Goal: Contribute content: Contribute content

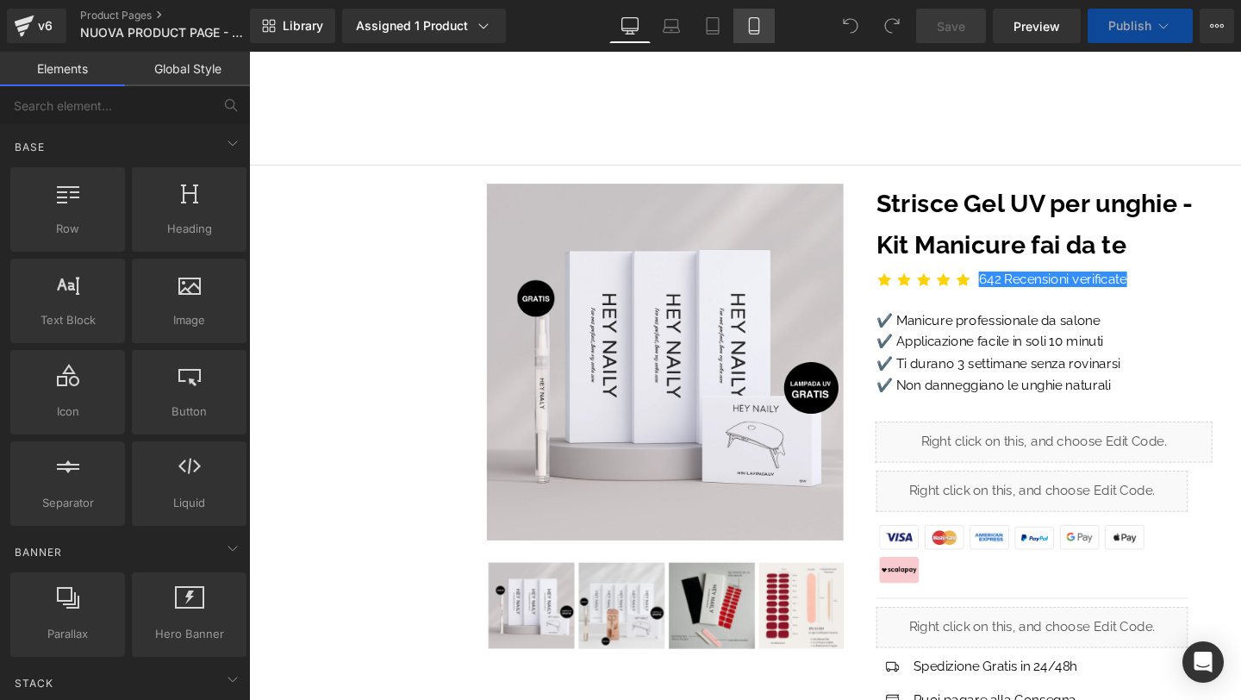
click at [755, 31] on icon at bounding box center [753, 31] width 9 height 0
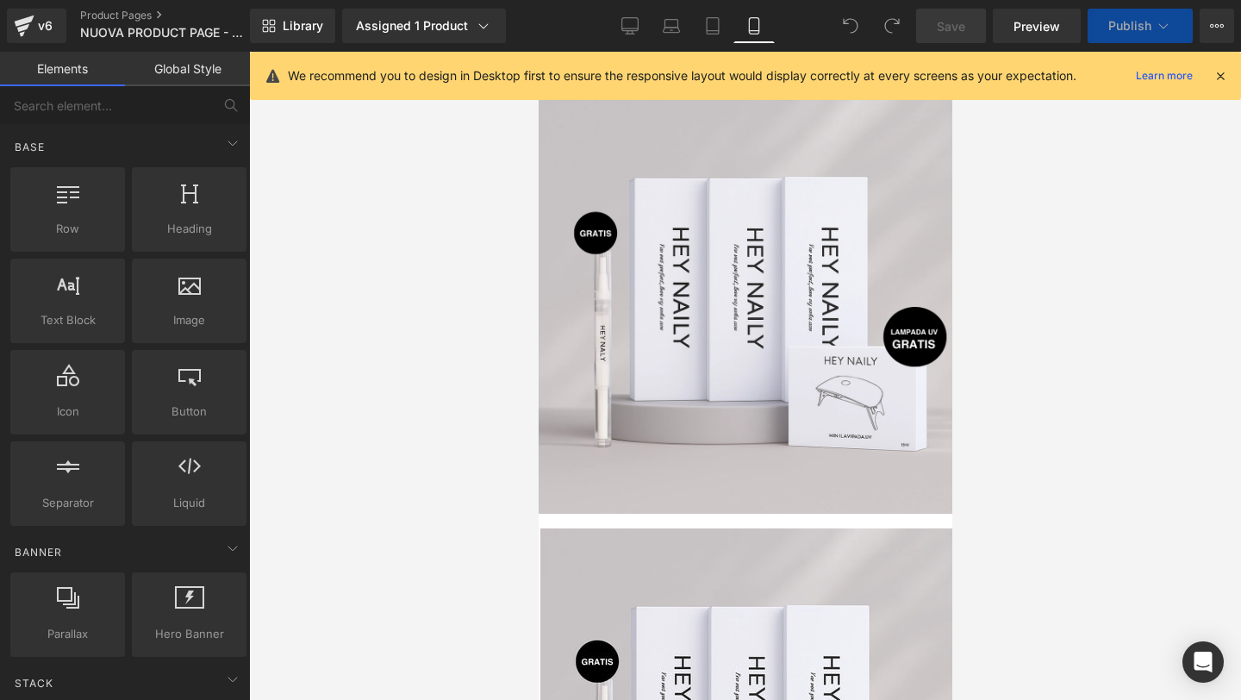
scroll to position [48, 0]
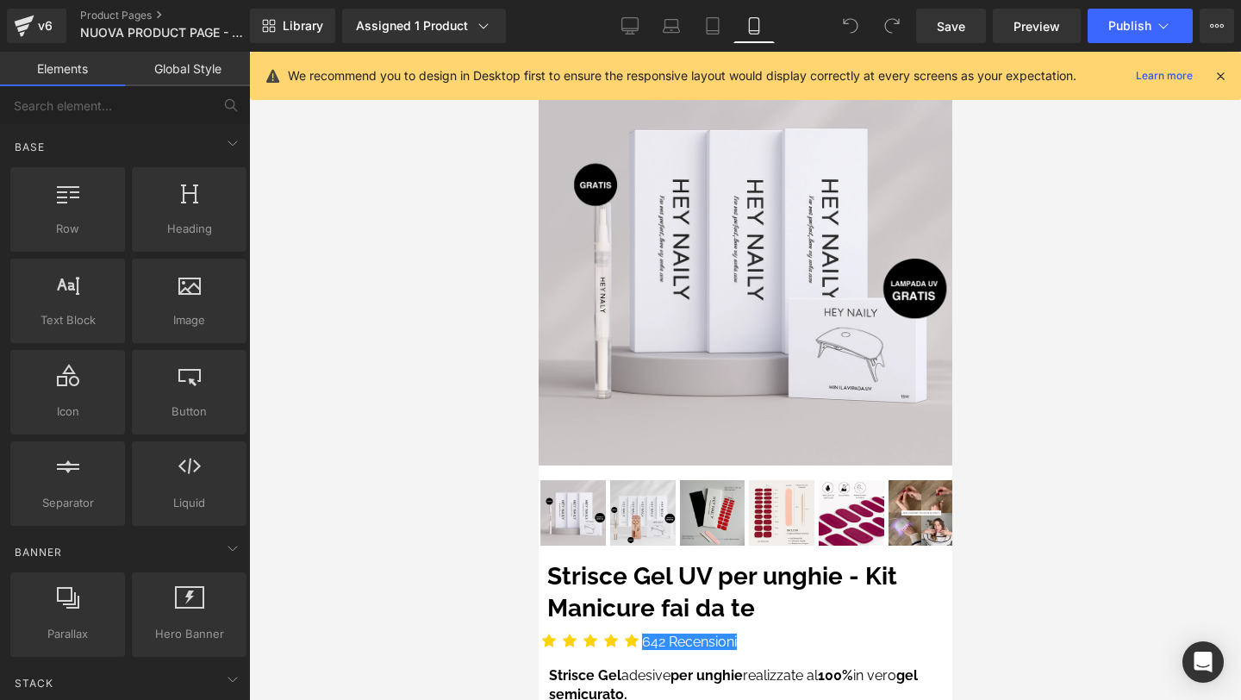
click at [1226, 73] on icon at bounding box center [1221, 76] width 16 height 16
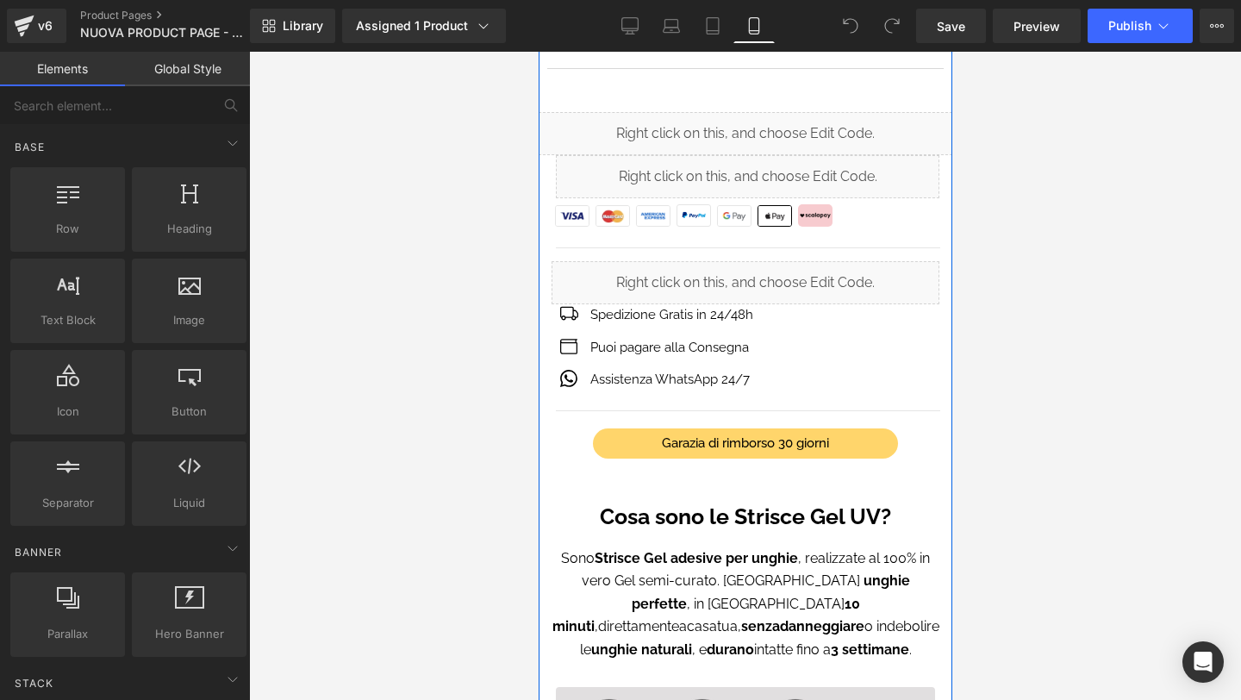
scroll to position [724, 0]
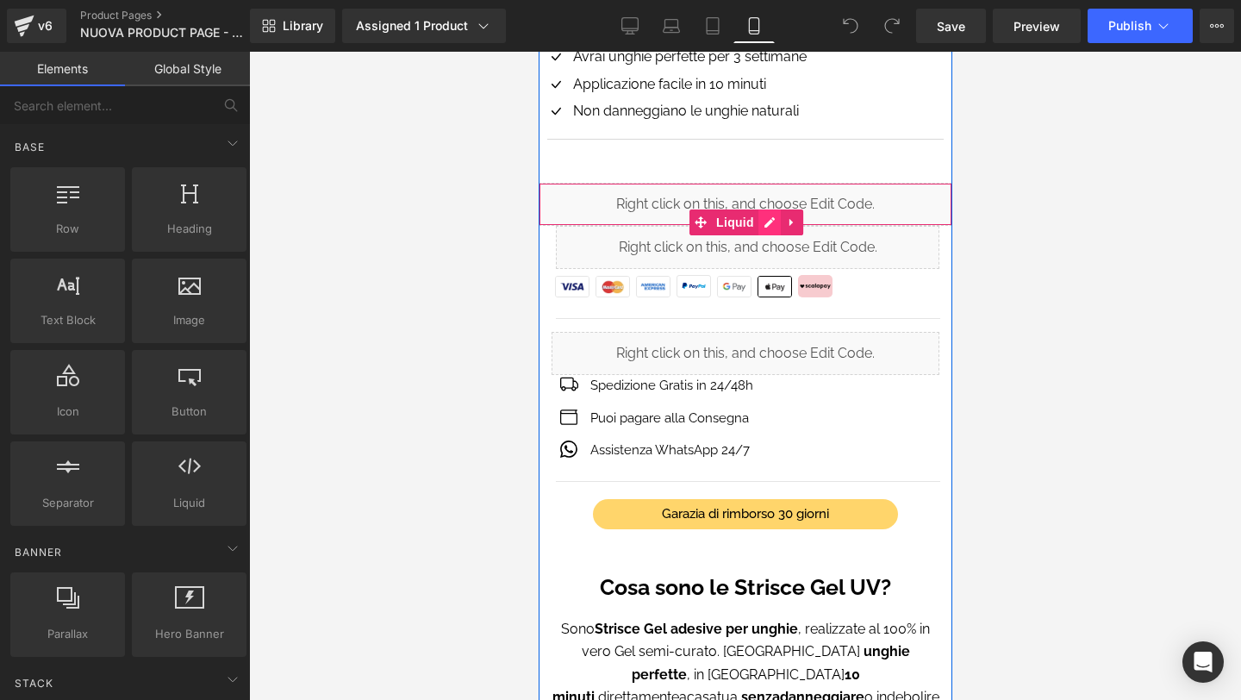
click at [769, 216] on div "Liquid" at bounding box center [745, 204] width 414 height 43
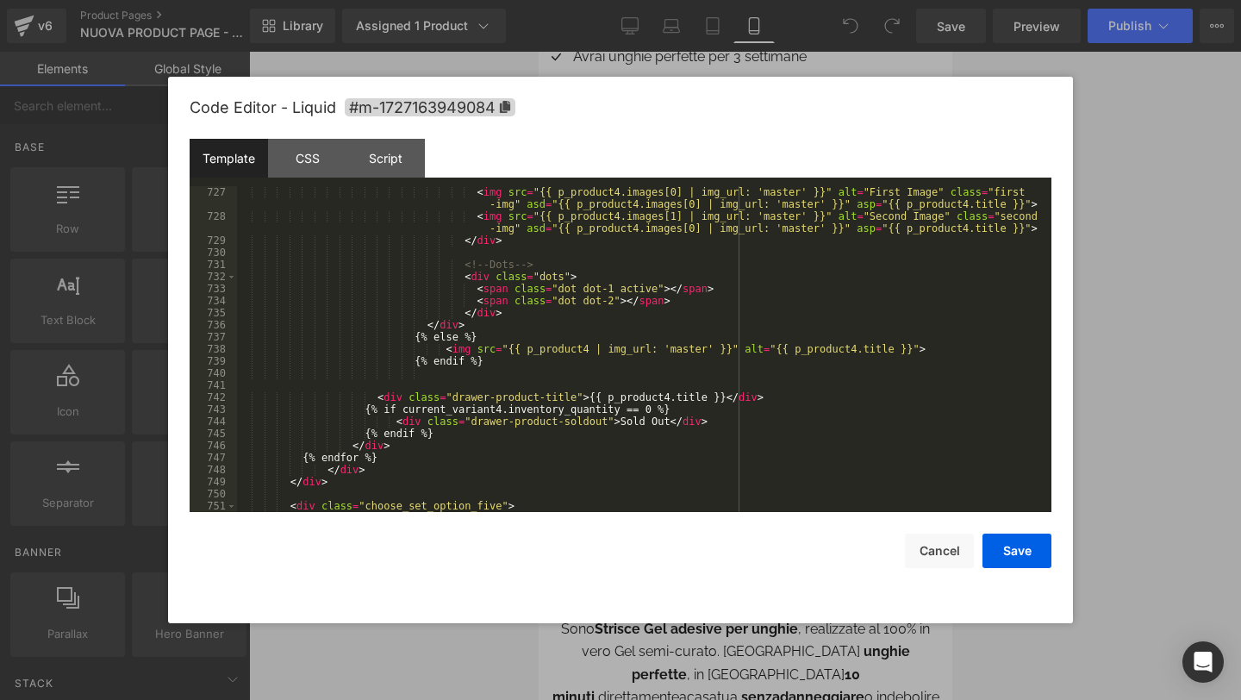
scroll to position [10072, 0]
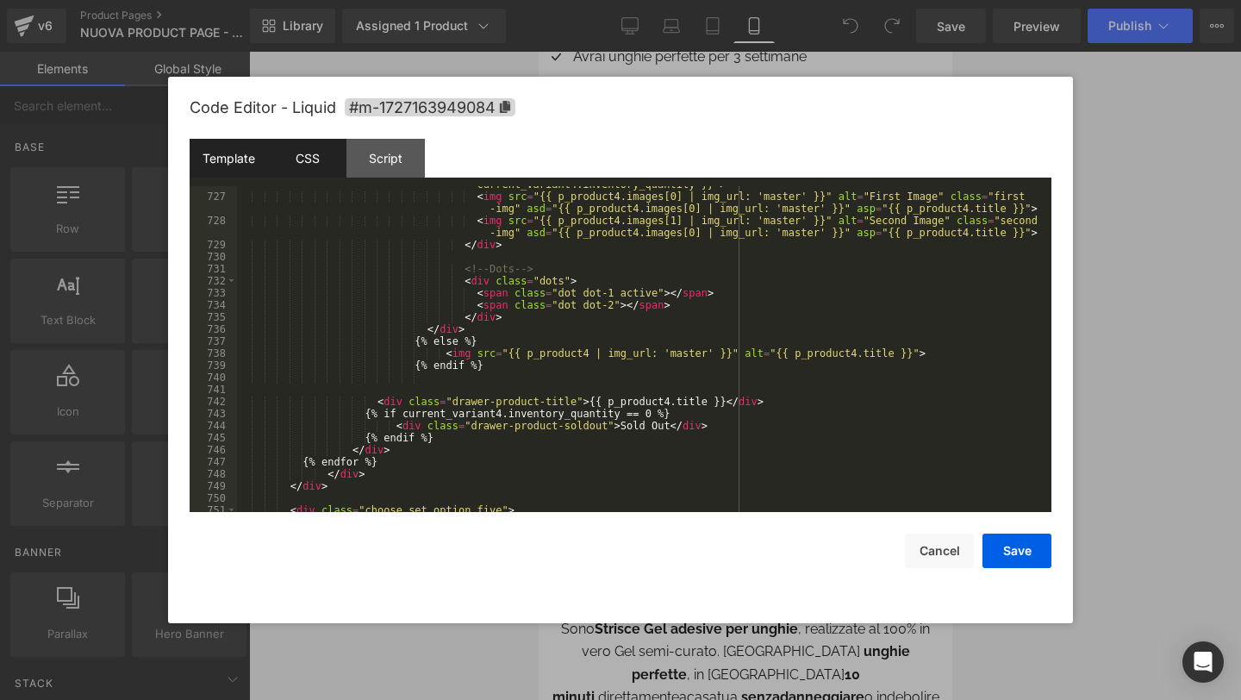
click at [316, 148] on div "CSS" at bounding box center [307, 158] width 78 height 39
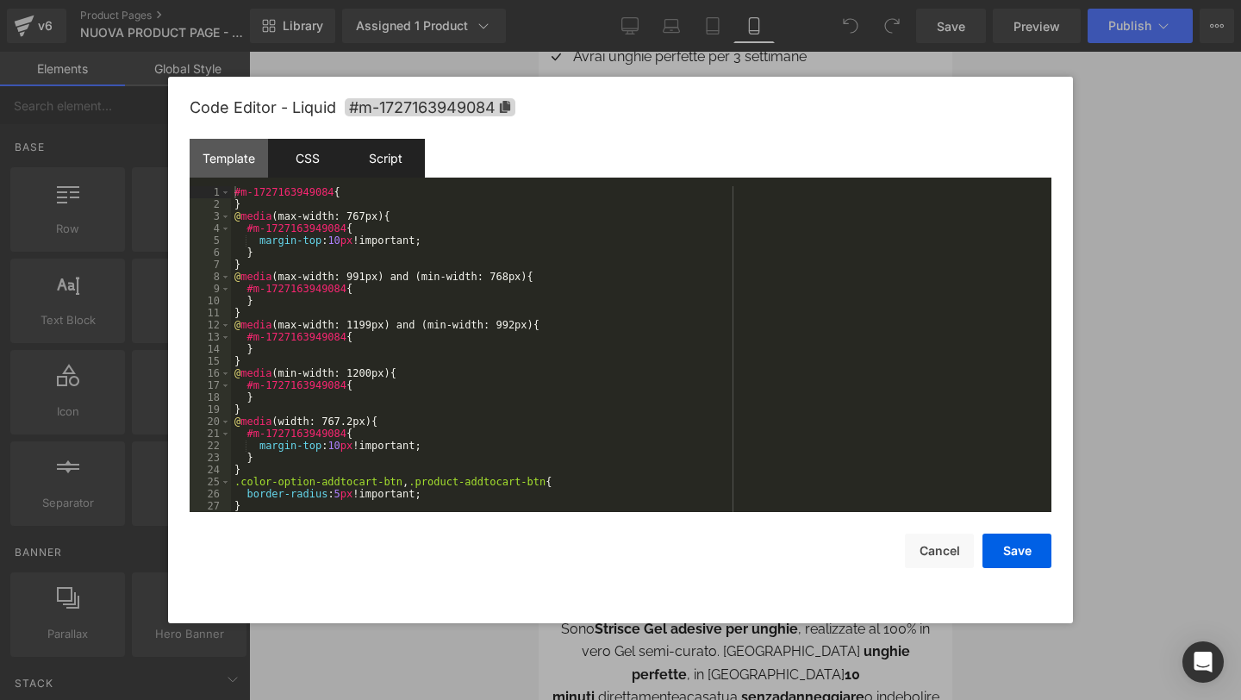
click at [385, 149] on div "Script" at bounding box center [385, 158] width 78 height 39
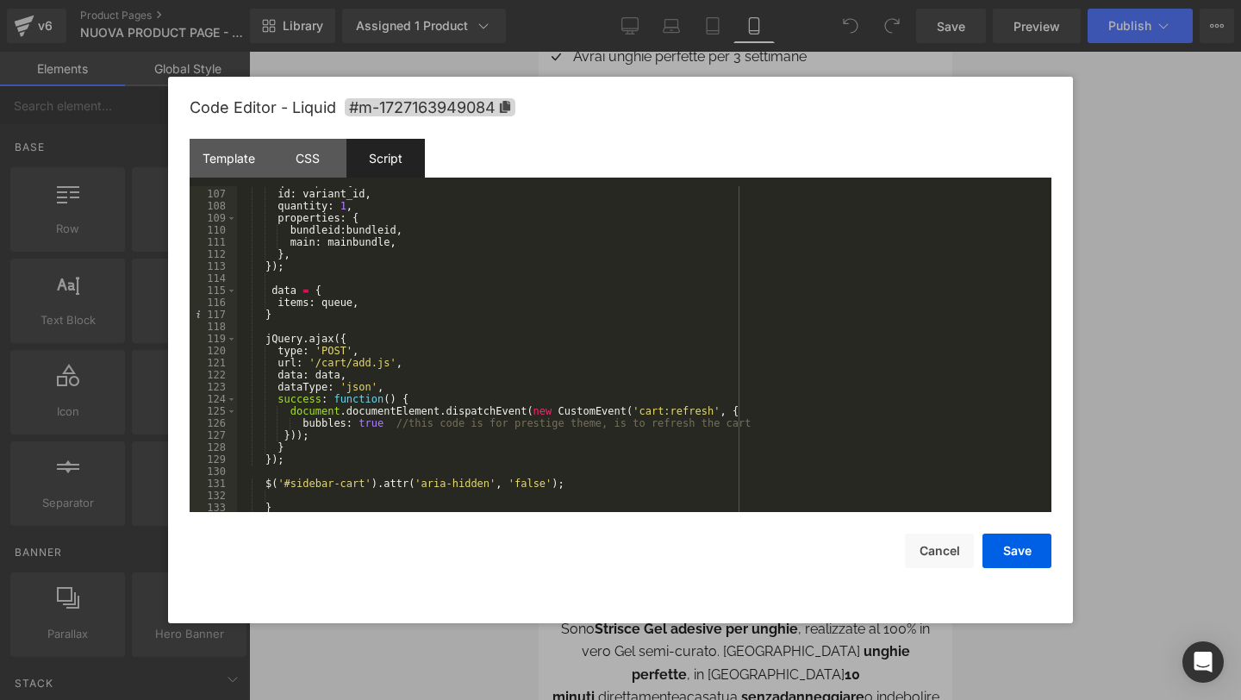
scroll to position [2051, 0]
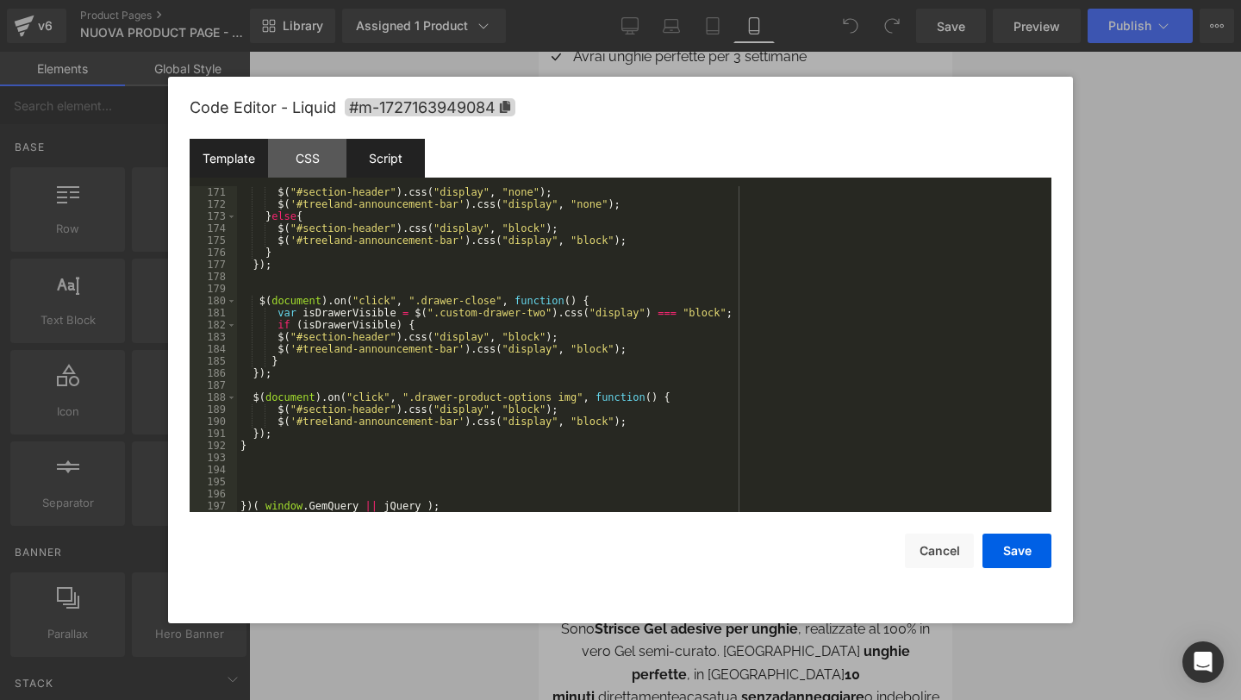
click at [242, 172] on div "Template" at bounding box center [229, 158] width 78 height 39
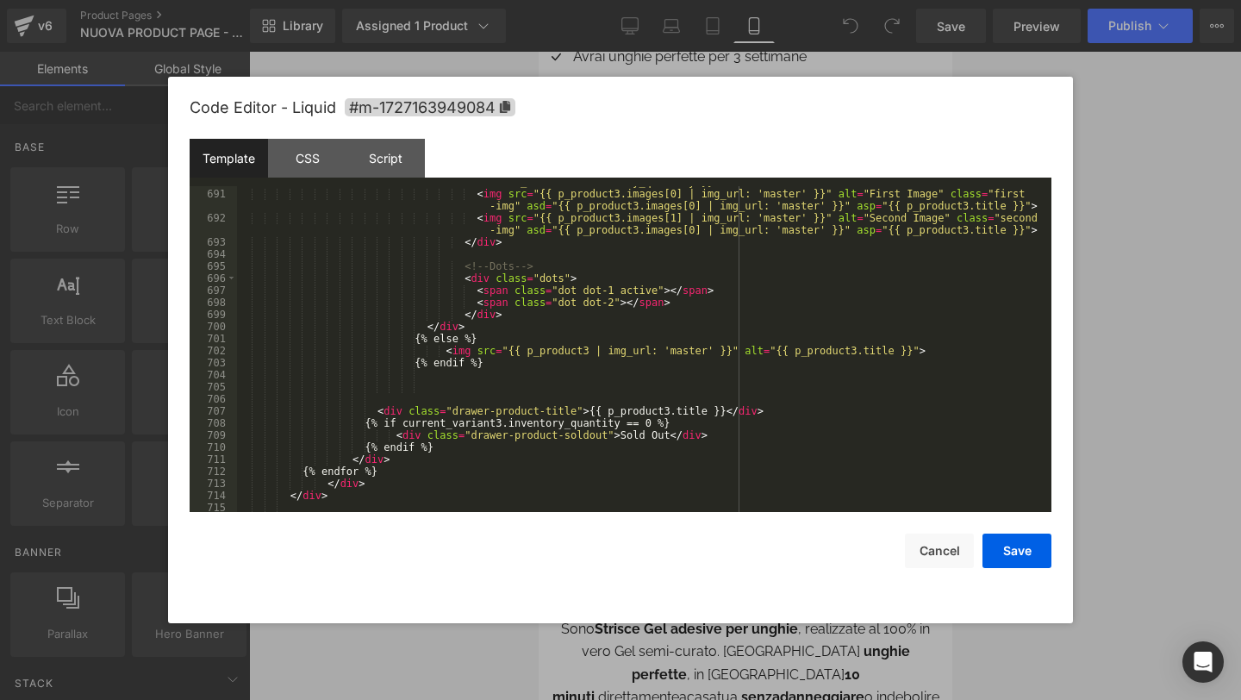
scroll to position [9553, 0]
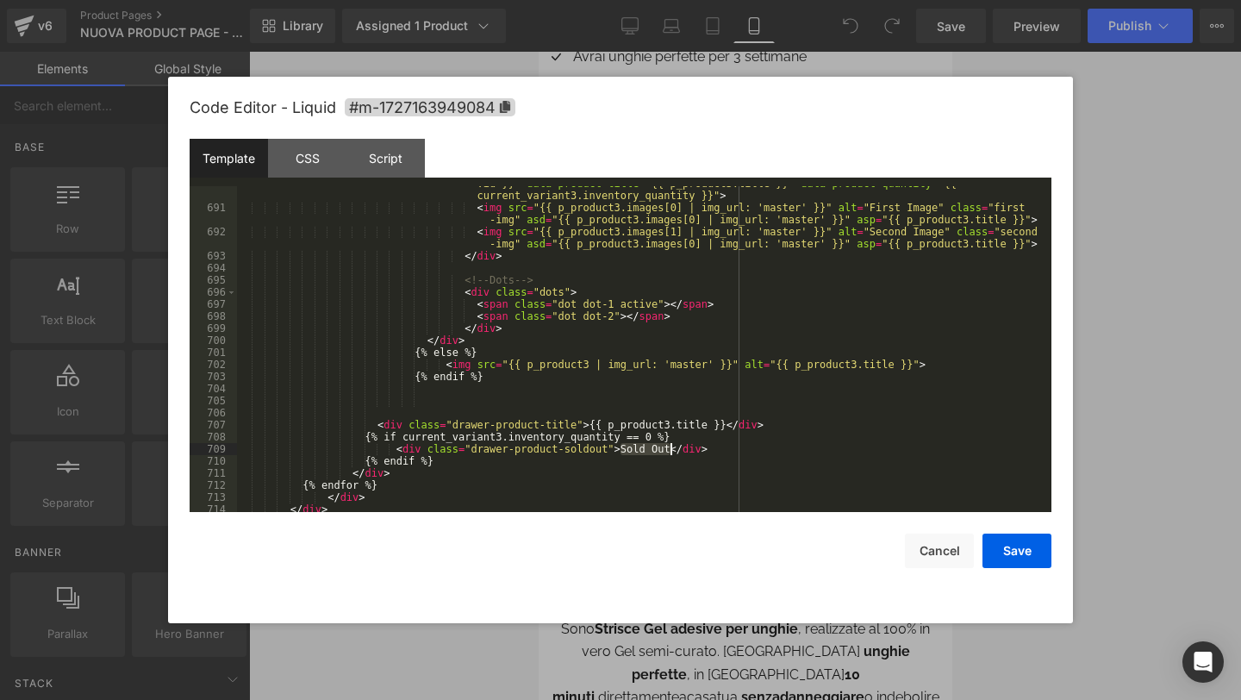
drag, startPoint x: 623, startPoint y: 447, endPoint x: 667, endPoint y: 445, distance: 44.0
click at [667, 445] on div "< div class = "image-inner" data-product-id = "{{ p_product3.selected_or_first_…" at bounding box center [641, 352] width 808 height 374
click at [1005, 546] on button "Save" at bounding box center [1017, 551] width 69 height 34
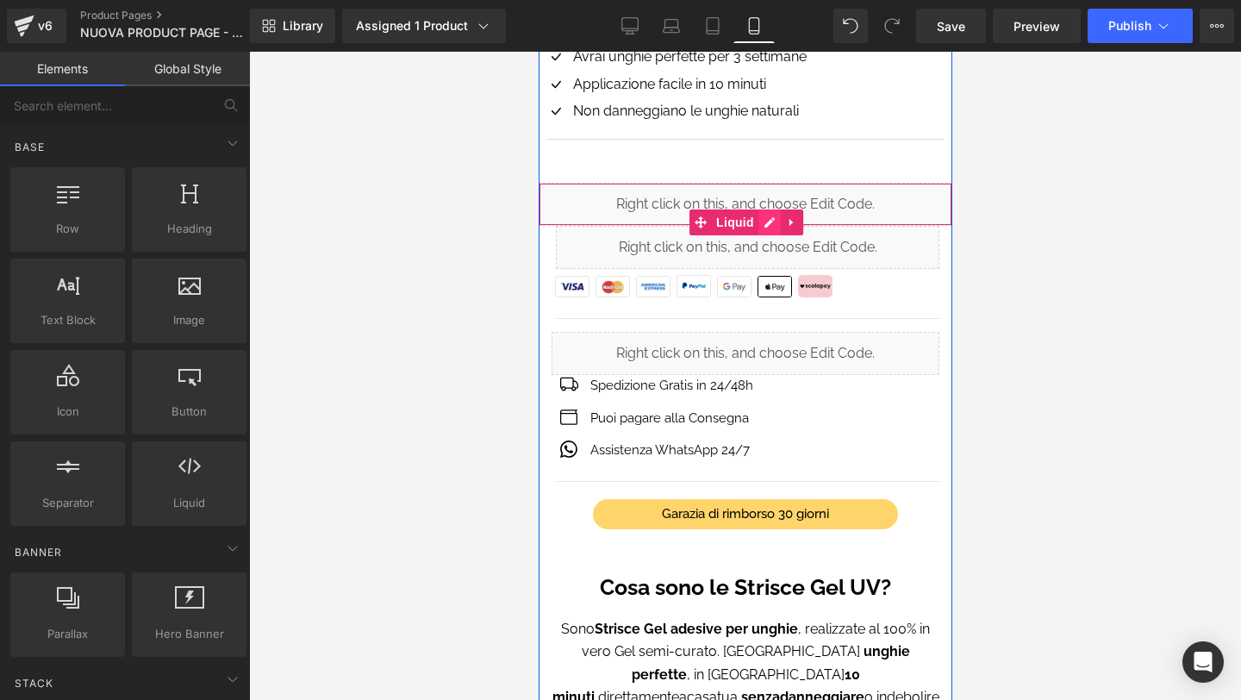
click at [763, 218] on div "Liquid" at bounding box center [745, 204] width 414 height 43
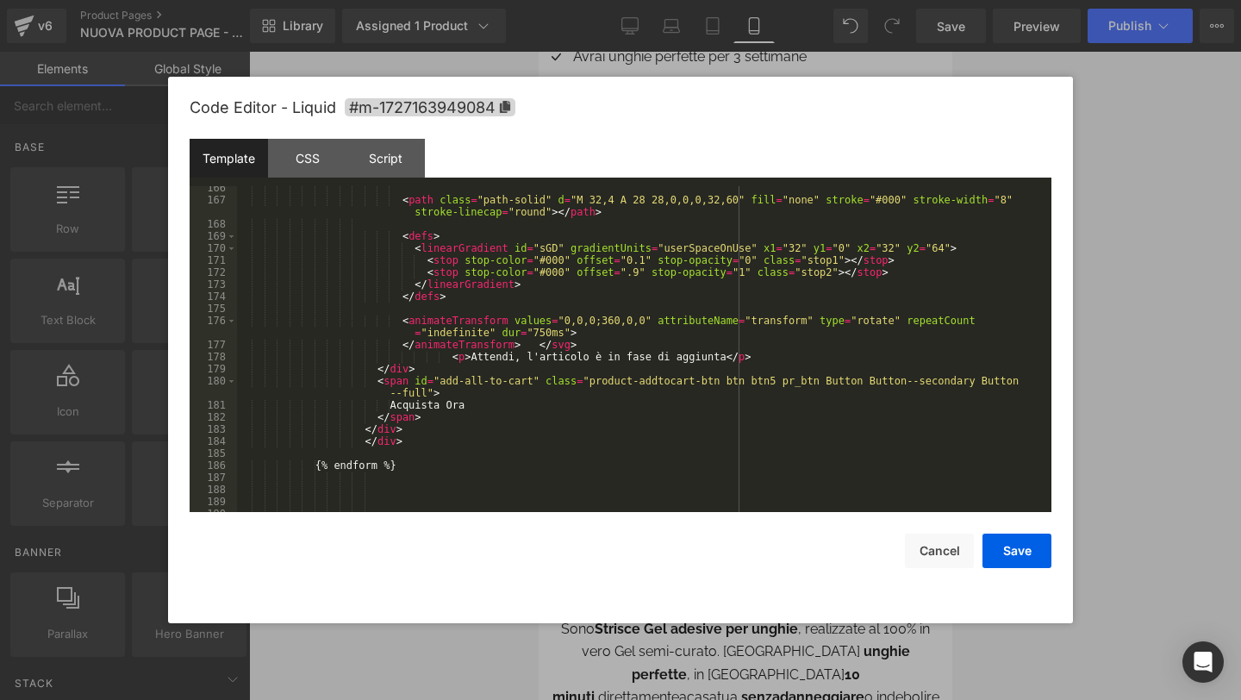
scroll to position [2273, 0]
drag, startPoint x: 397, startPoint y: 403, endPoint x: 469, endPoint y: 399, distance: 71.7
click at [470, 399] on div "< path class = "path-solid" d = "M 32,4 A 28 28,0,0,0,32,60" fill = "none" stro…" at bounding box center [641, 357] width 808 height 350
click at [1004, 550] on button "Save" at bounding box center [1017, 551] width 69 height 34
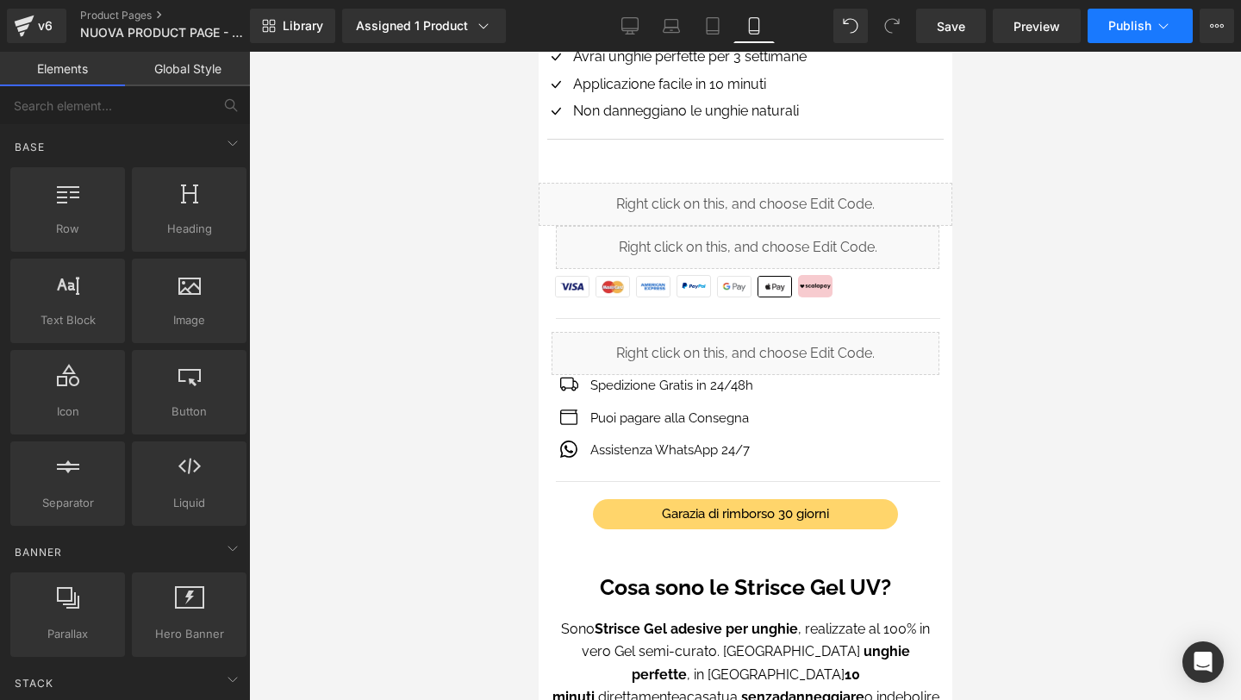
click at [1113, 35] on button "Publish" at bounding box center [1140, 26] width 105 height 34
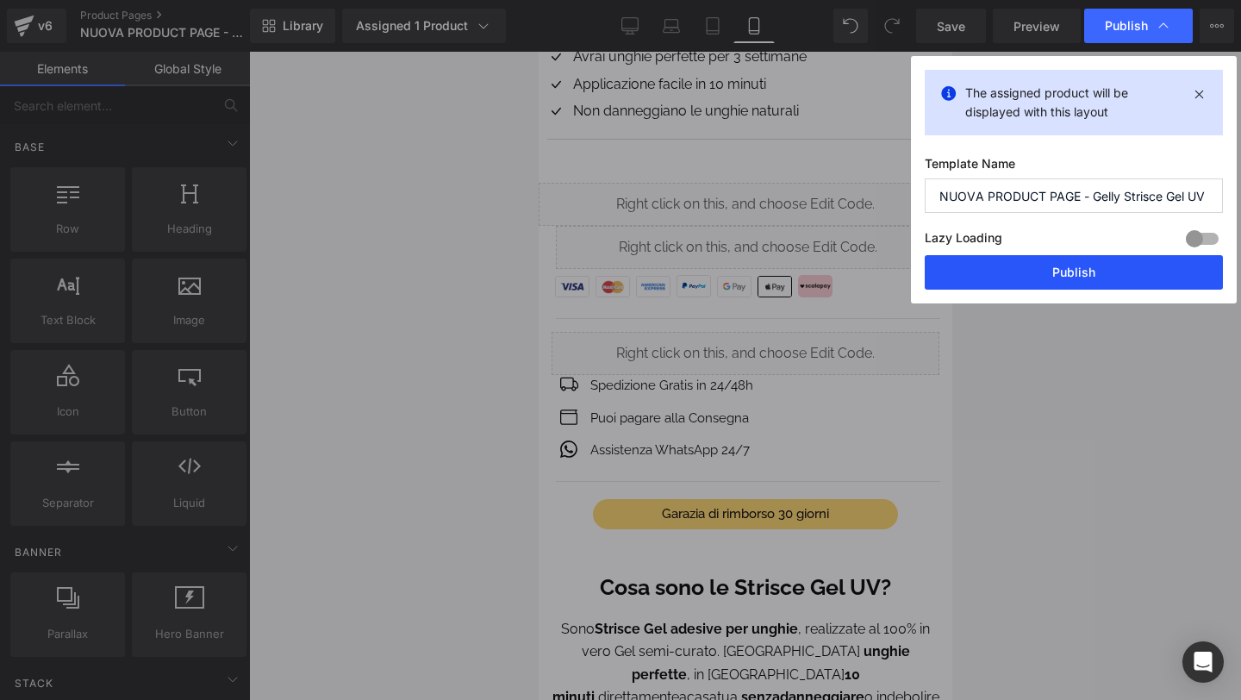
click at [1073, 271] on button "Publish" at bounding box center [1074, 272] width 298 height 34
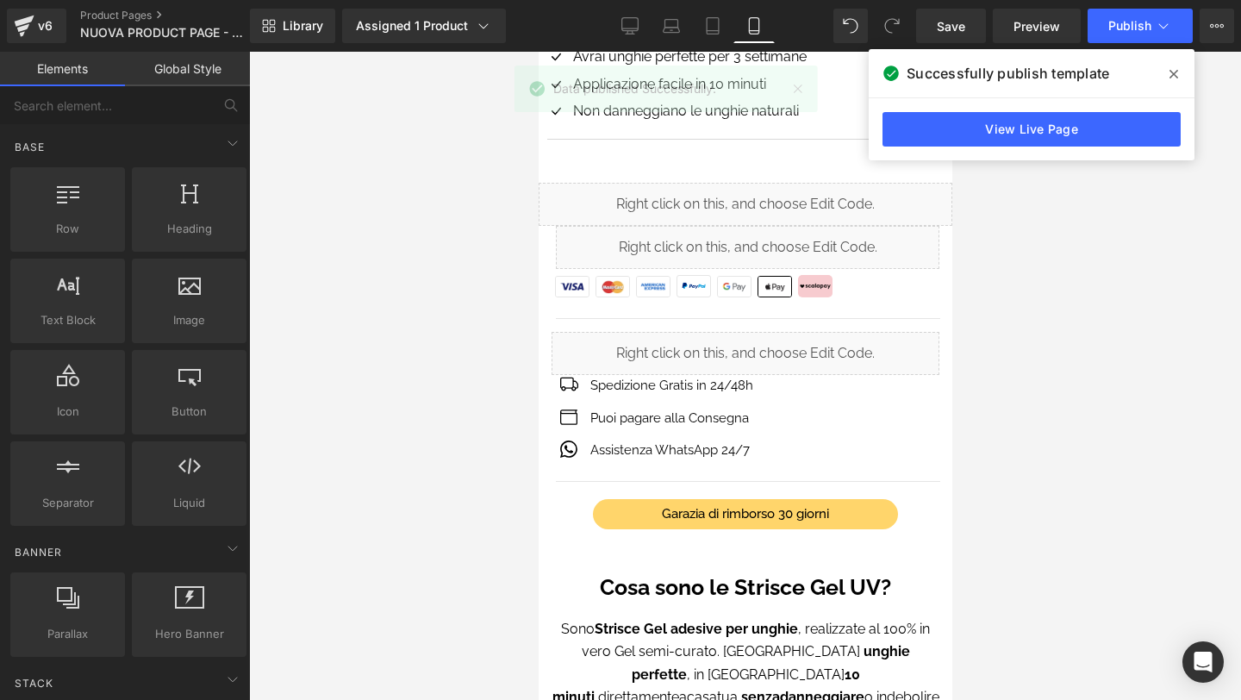
click at [1171, 72] on icon at bounding box center [1174, 74] width 9 height 14
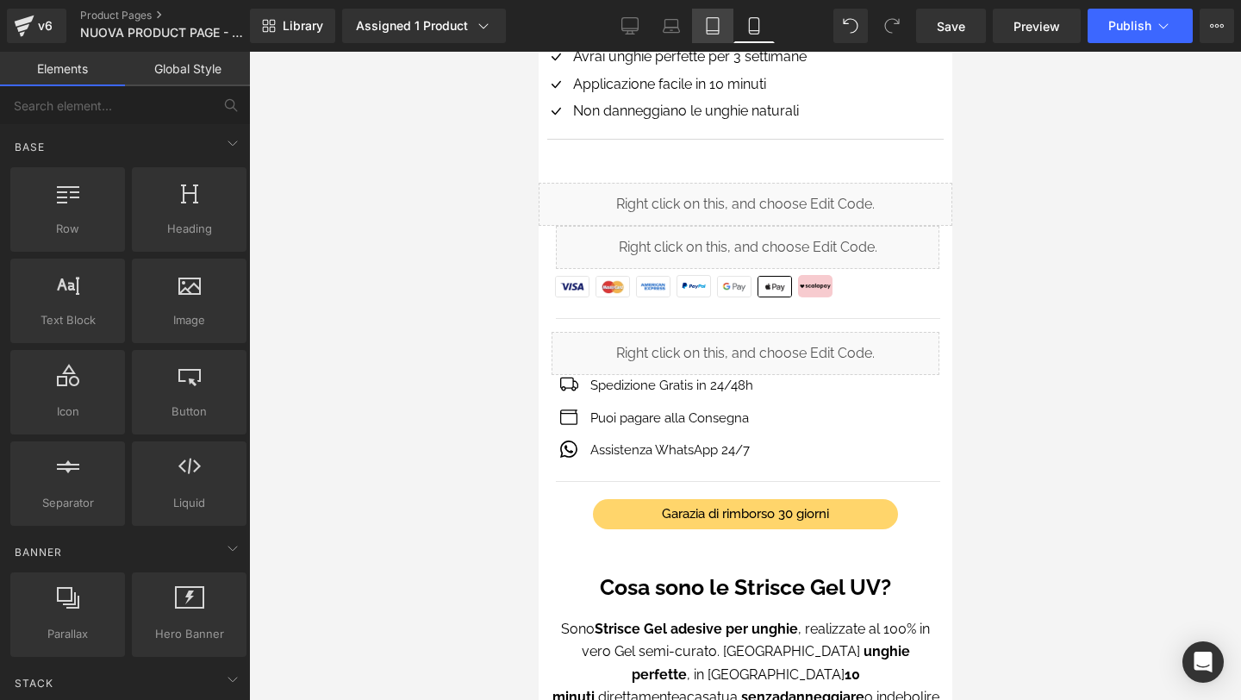
click at [706, 23] on icon at bounding box center [712, 25] width 17 height 17
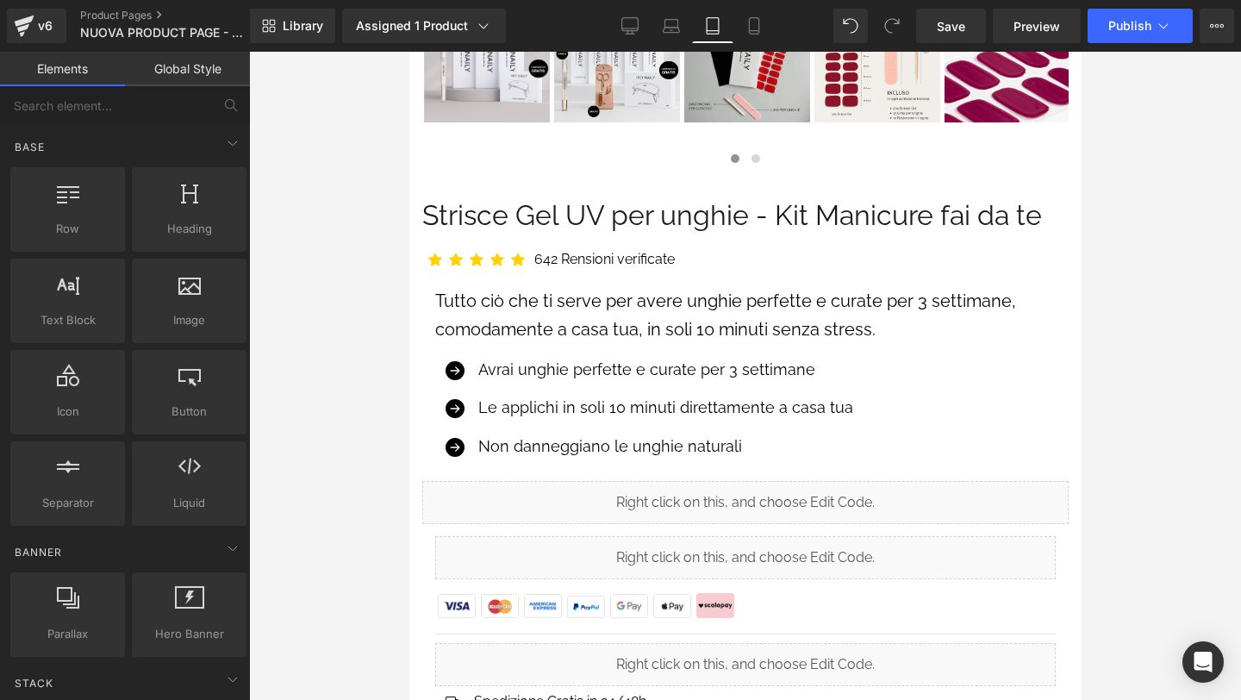
scroll to position [796, 0]
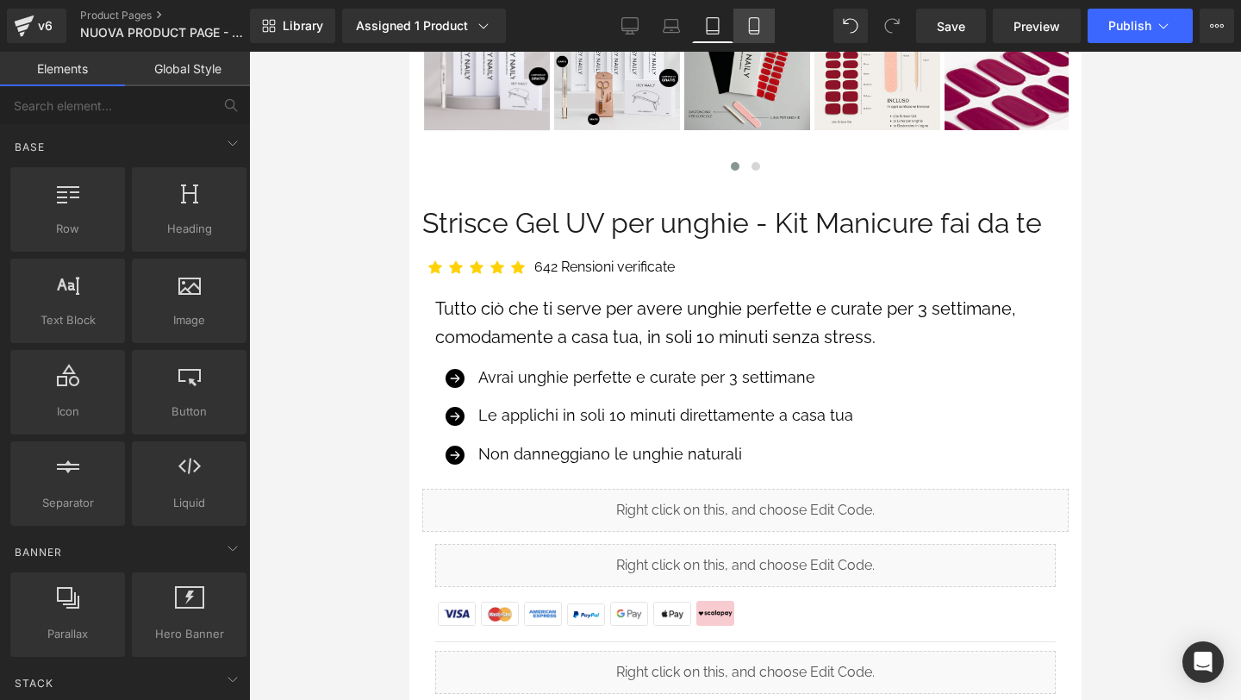
click at [745, 24] on link "Mobile" at bounding box center [753, 26] width 41 height 34
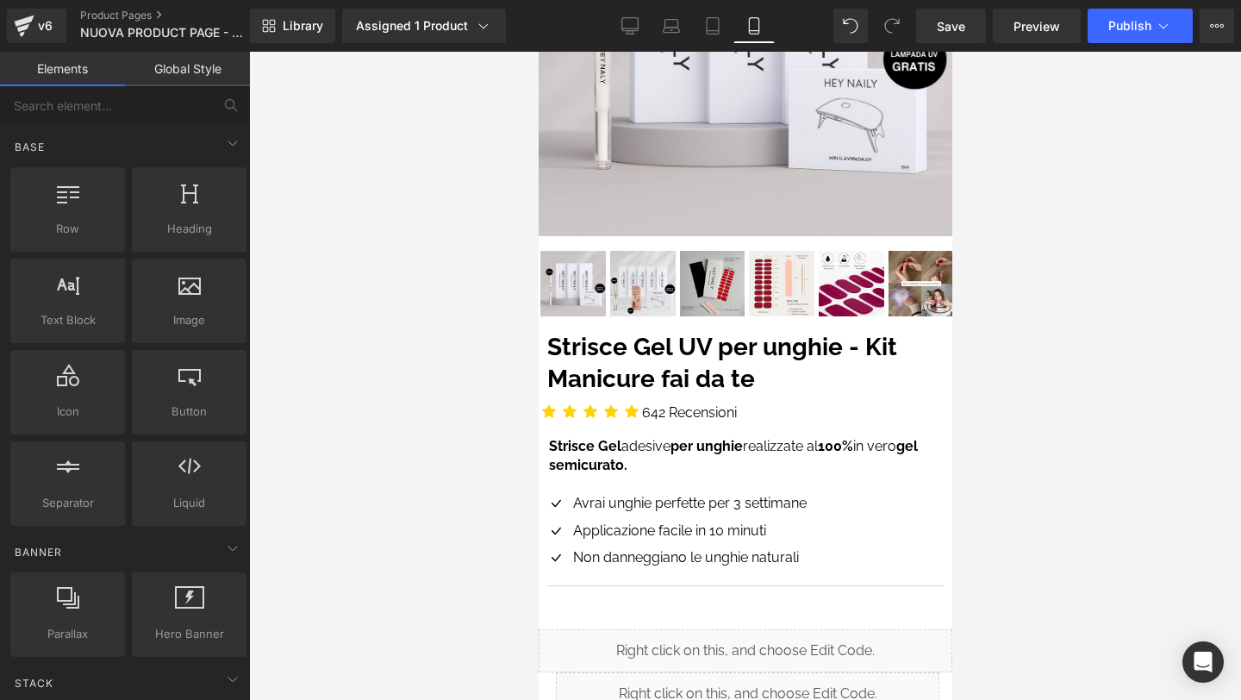
scroll to position [322, 0]
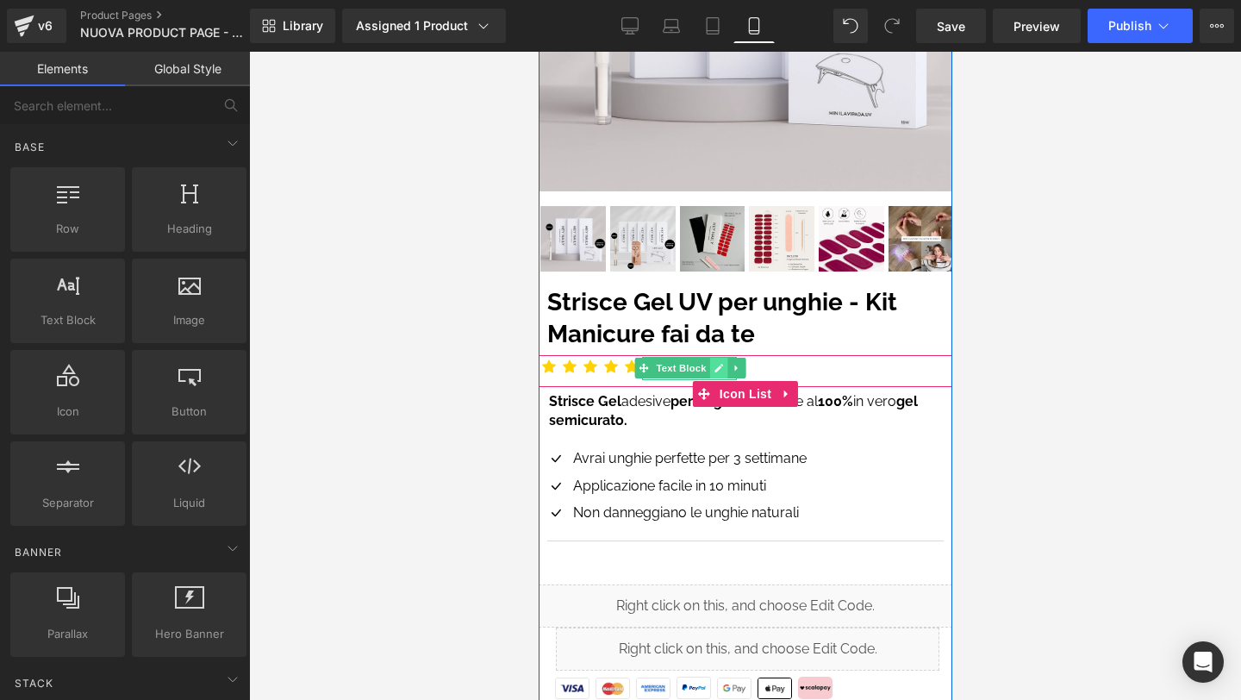
click at [716, 365] on icon at bounding box center [717, 368] width 9 height 10
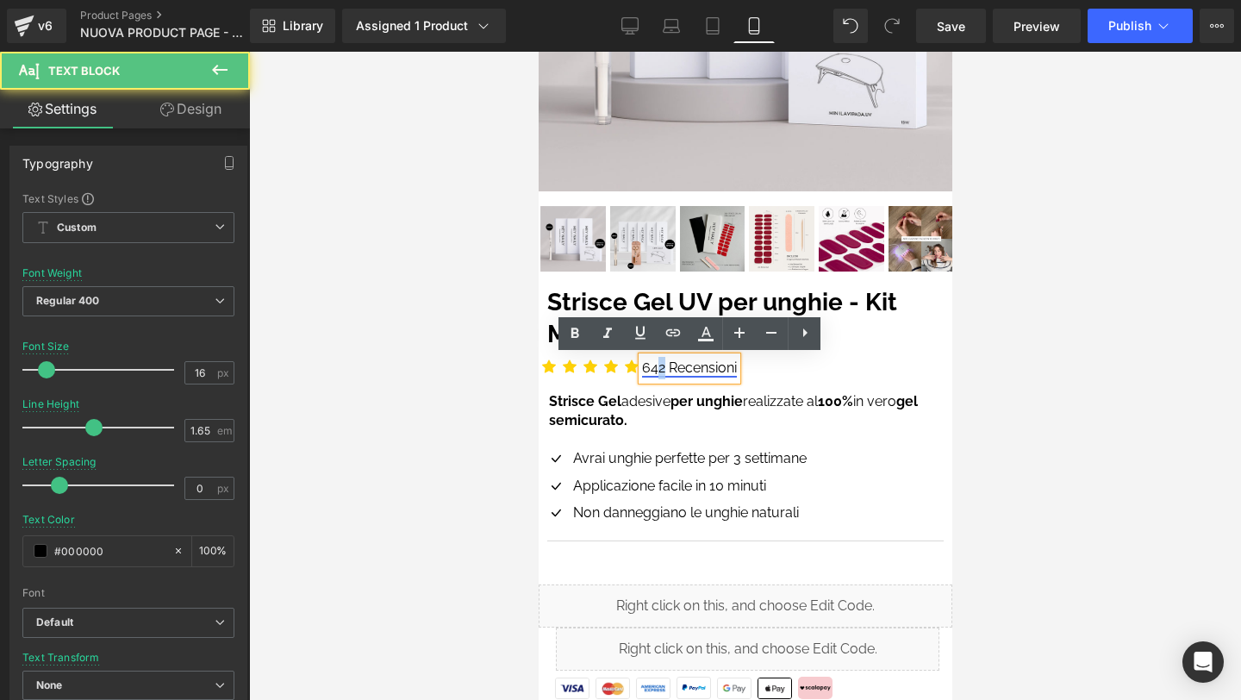
click at [658, 365] on link "642 Recensioni" at bounding box center [688, 367] width 95 height 16
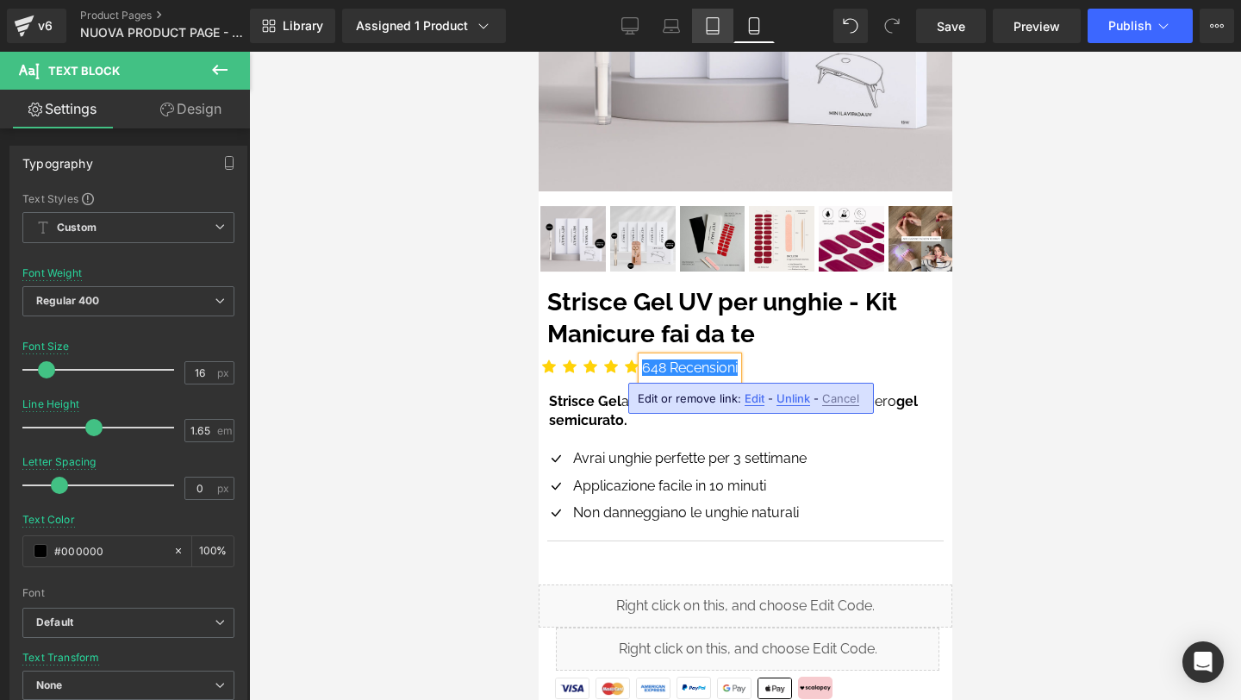
click at [710, 22] on icon at bounding box center [712, 25] width 17 height 17
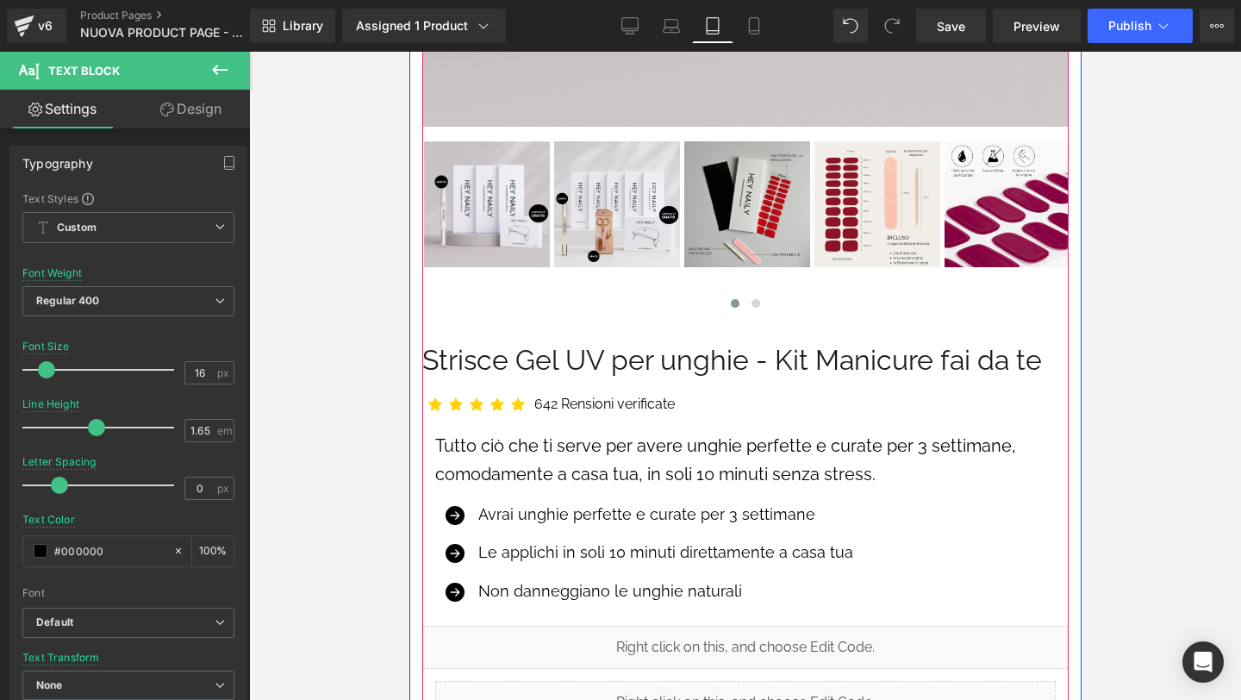
scroll to position [865, 0]
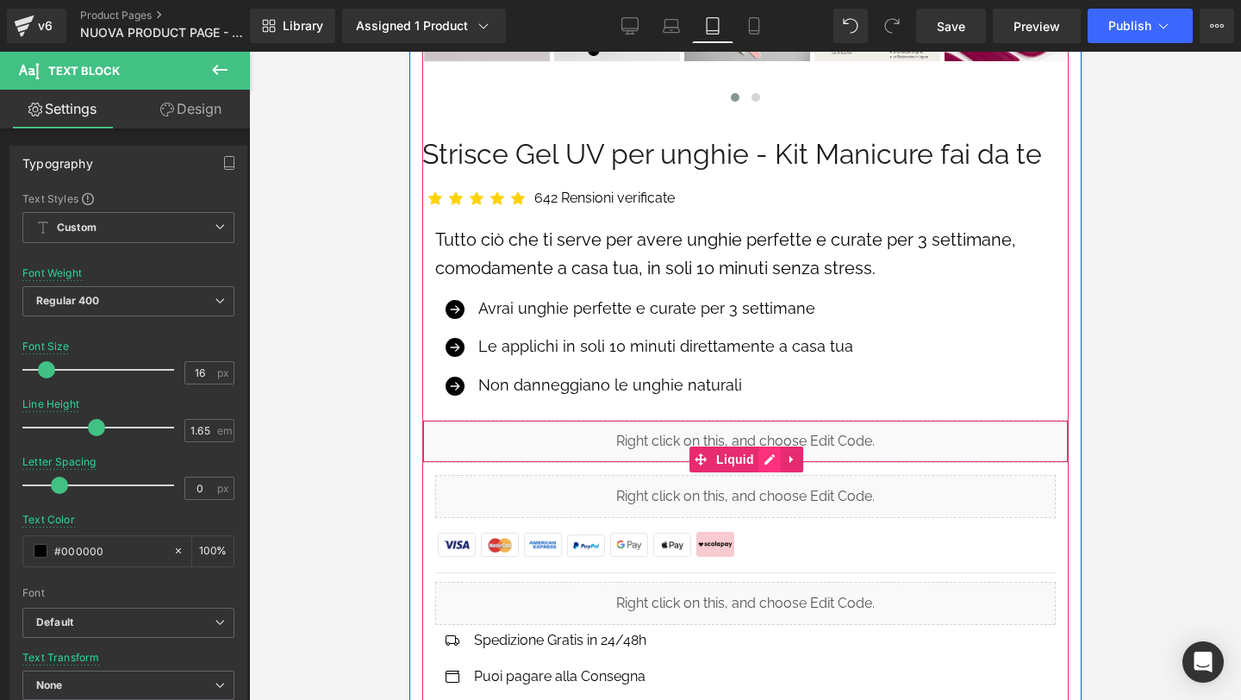
click at [769, 446] on div "Liquid" at bounding box center [744, 441] width 646 height 43
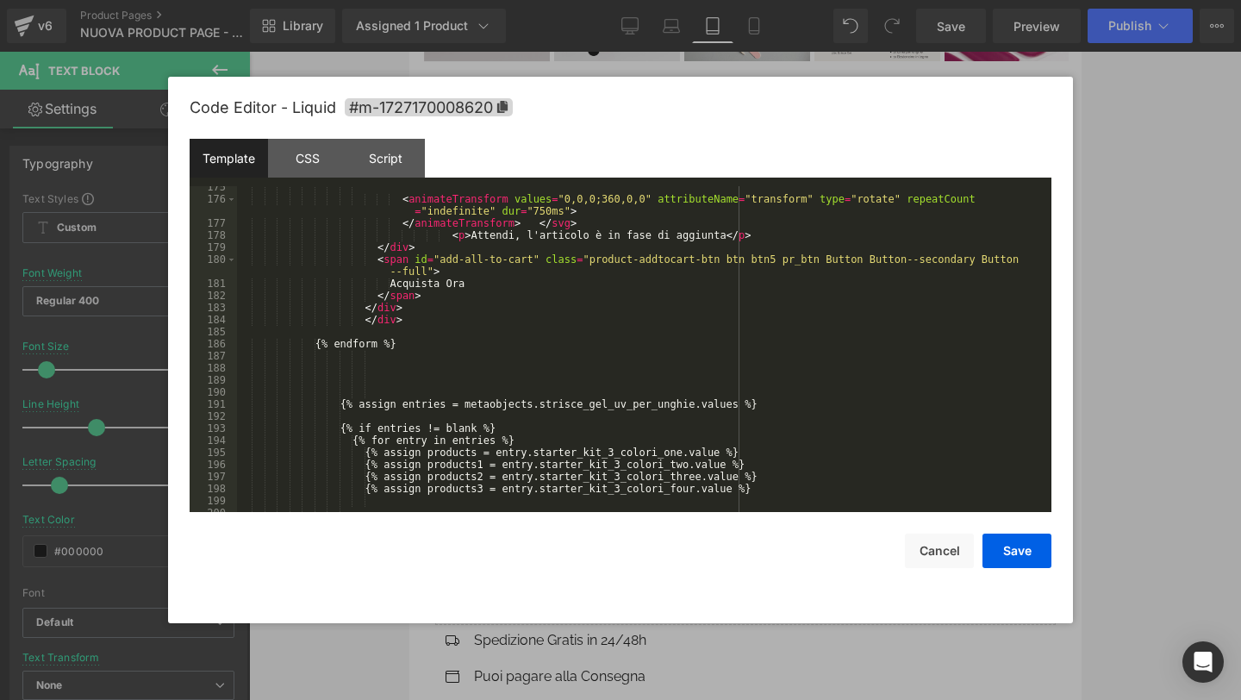
scroll to position [2394, 0]
drag, startPoint x: 396, startPoint y: 280, endPoint x: 472, endPoint y: 280, distance: 75.8
click at [472, 280] on div "< animateTransform values = "0,0,0;360,0,0" attributeName = "transform" type = …" at bounding box center [641, 356] width 808 height 350
click at [436, 284] on div "< animateTransform values = "0,0,0;360,0,0" attributeName = "transform" type = …" at bounding box center [641, 356] width 808 height 350
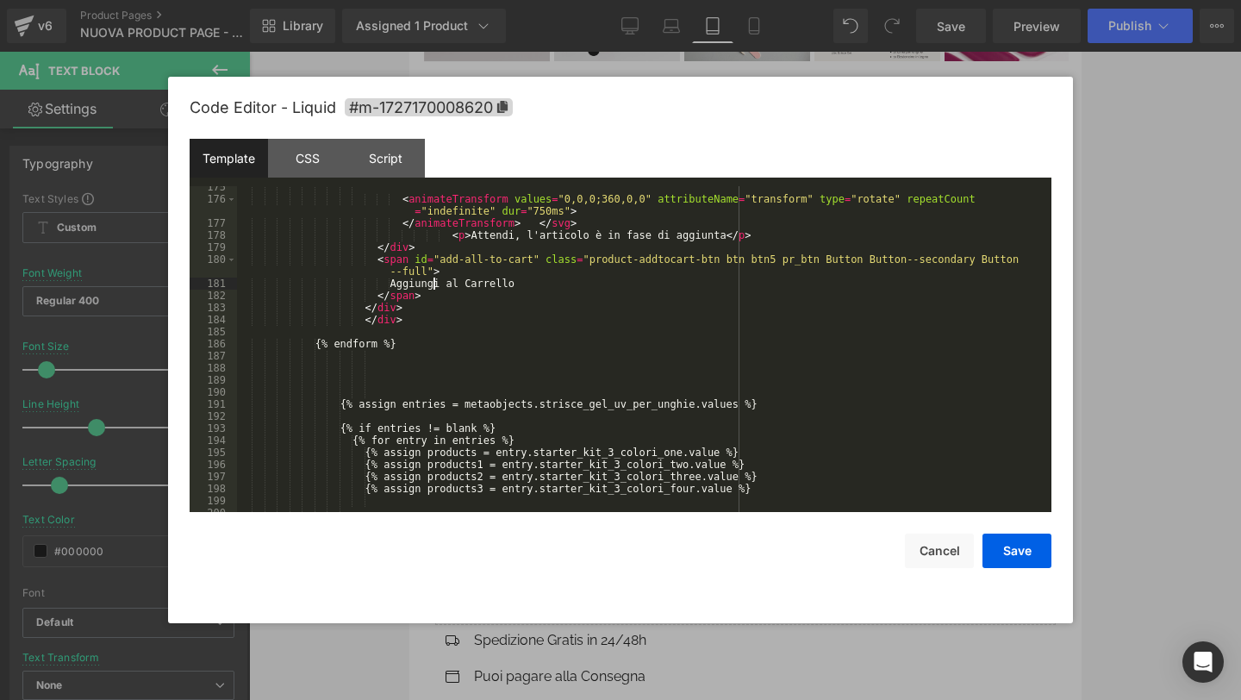
click at [436, 284] on div "< animateTransform values = "0,0,0;360,0,0" attributeName = "transform" type = …" at bounding box center [641, 356] width 808 height 350
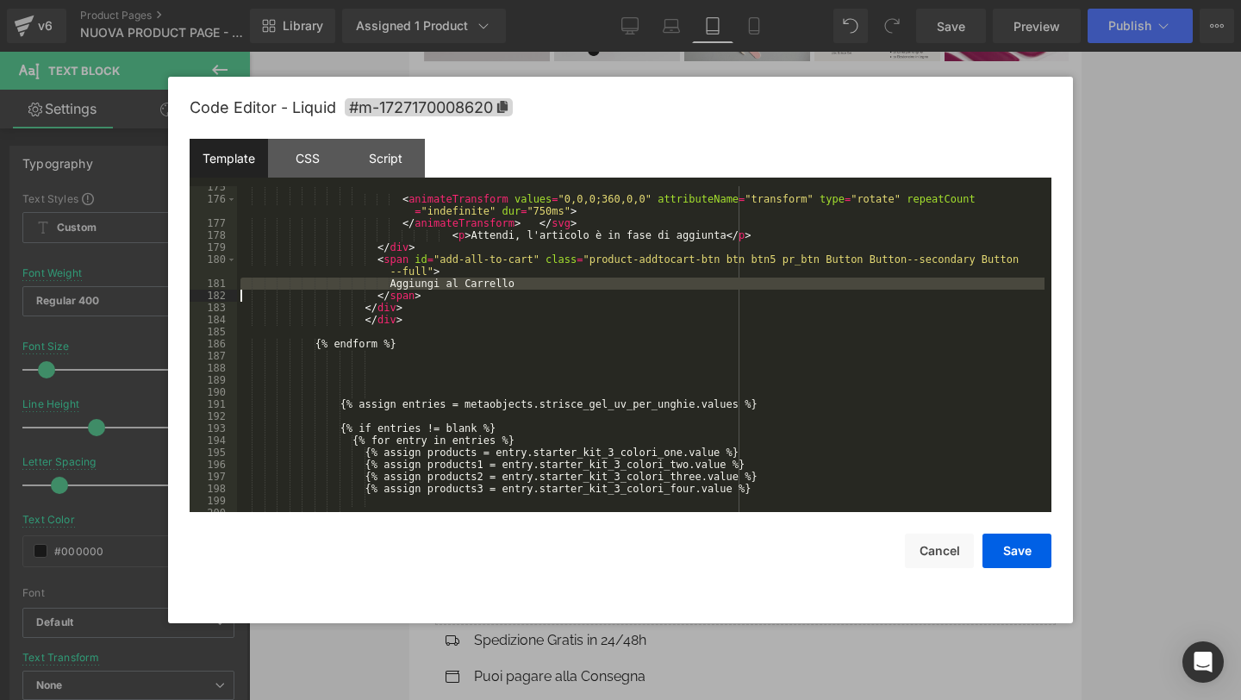
click at [436, 284] on div "< animateTransform values = "0,0,0;360,0,0" attributeName = "transform" type = …" at bounding box center [641, 356] width 808 height 350
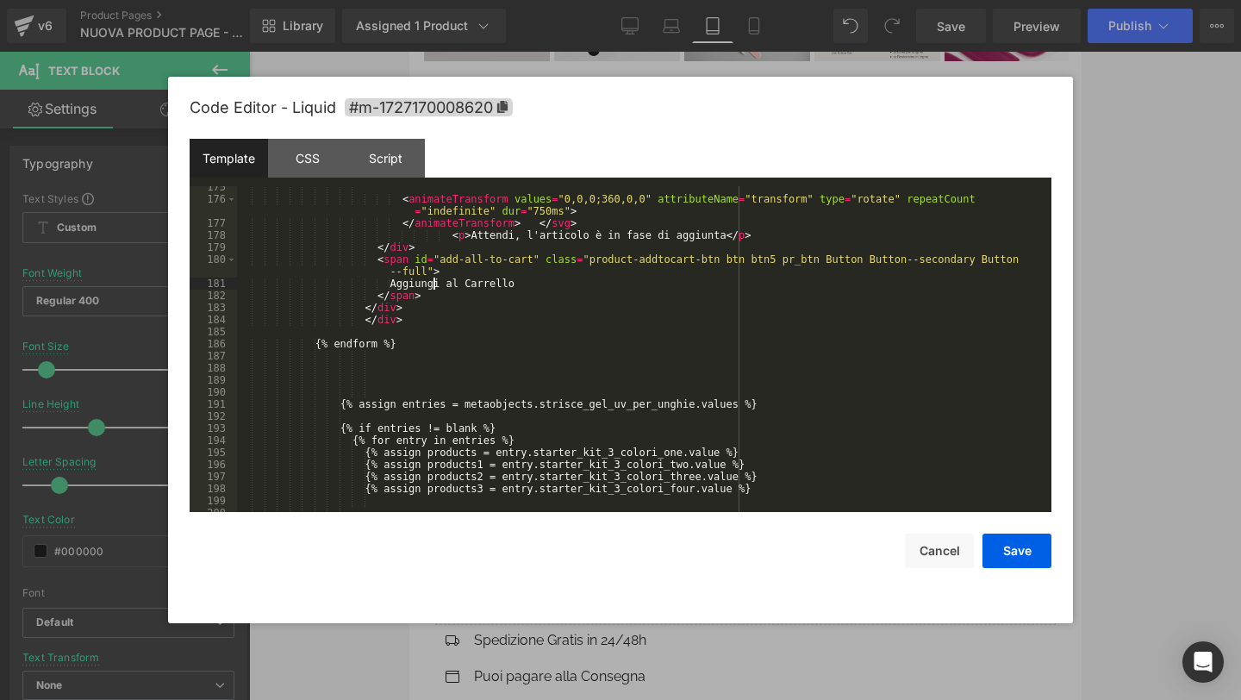
click at [436, 284] on div "< animateTransform values = "0,0,0;360,0,0" attributeName = "transform" type = …" at bounding box center [641, 356] width 808 height 350
click at [396, 279] on div "< animateTransform values = "0,0,0;360,0,0" attributeName = "transform" type = …" at bounding box center [641, 349] width 808 height 326
drag, startPoint x: 396, startPoint y: 279, endPoint x: 531, endPoint y: 279, distance: 134.5
click at [531, 279] on div "< animateTransform values = "0,0,0;360,0,0" attributeName = "transform" type = …" at bounding box center [641, 356] width 808 height 350
click at [1007, 540] on button "Save" at bounding box center [1017, 551] width 69 height 34
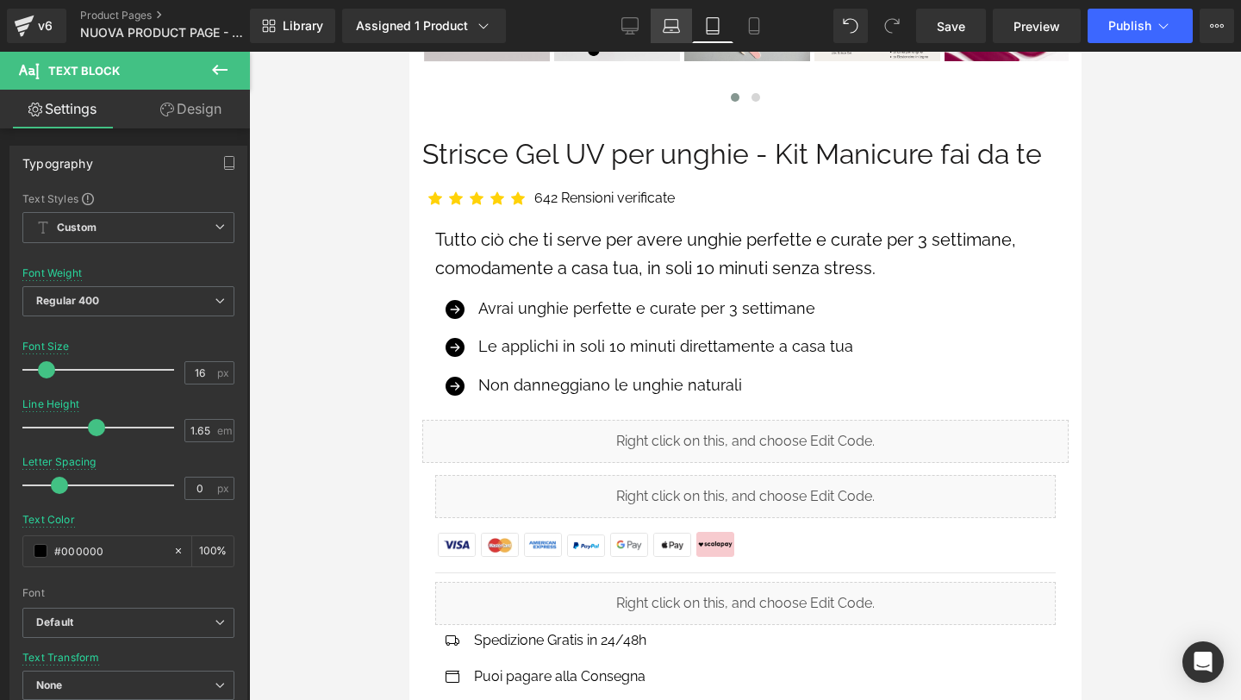
click at [670, 32] on icon at bounding box center [672, 30] width 16 height 5
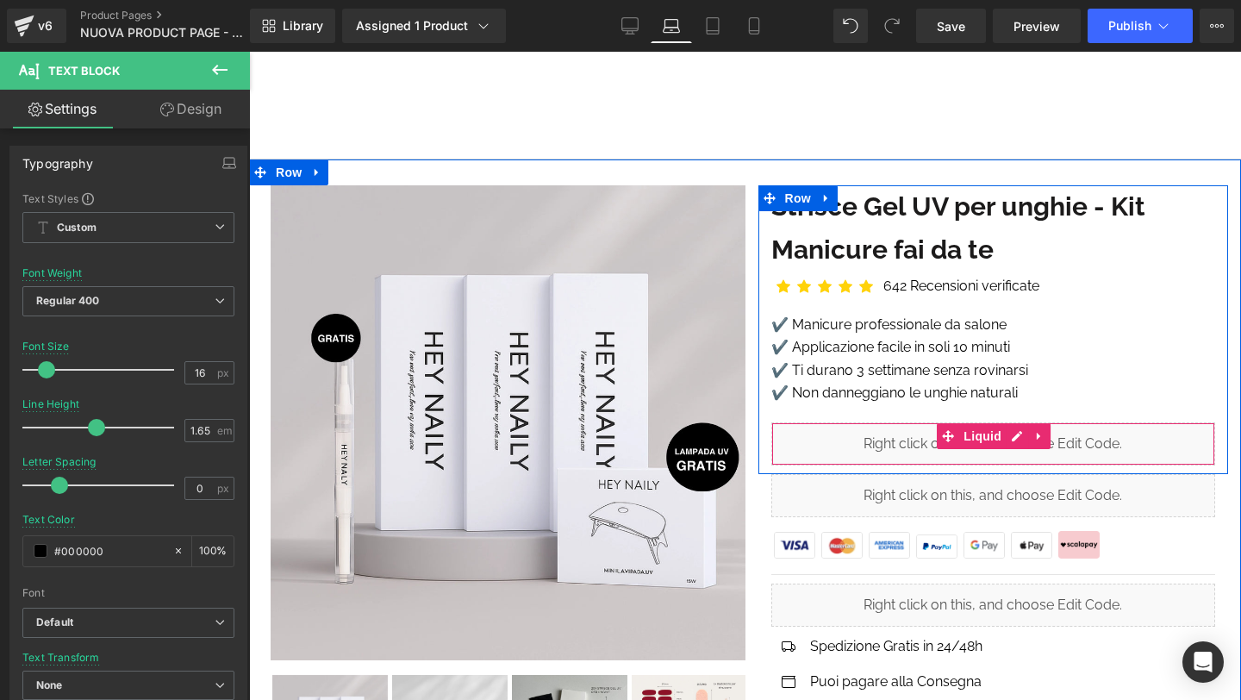
scroll to position [14, 0]
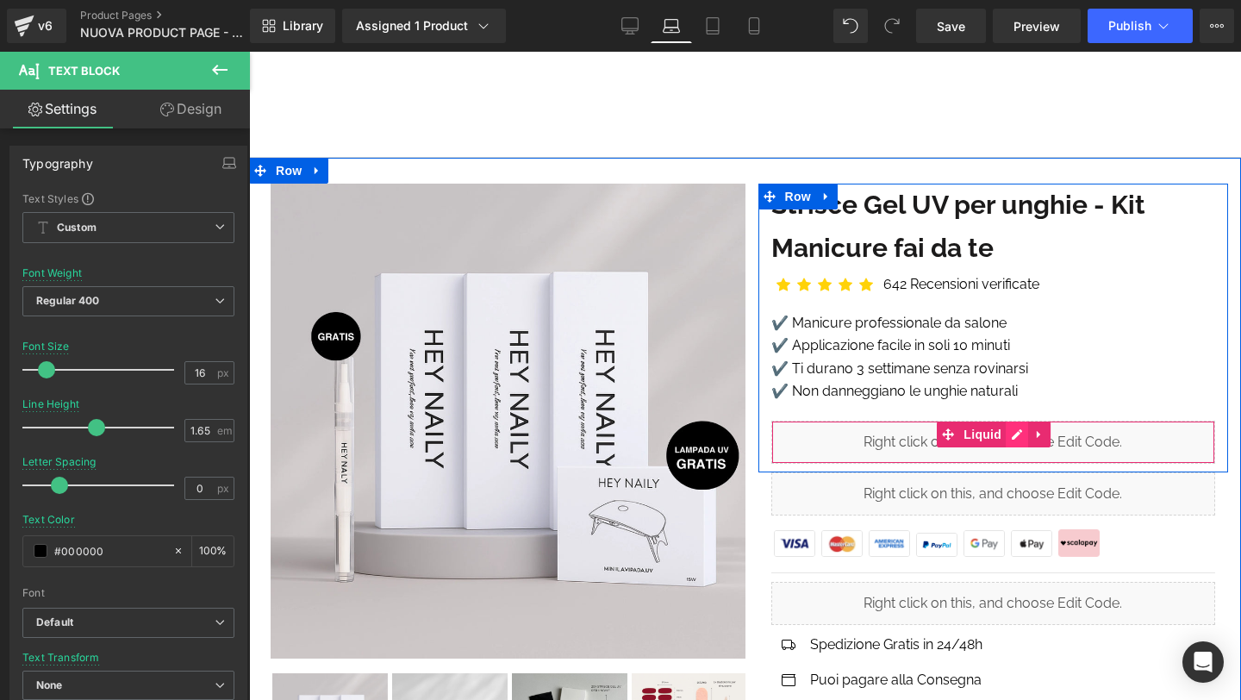
click at [1017, 432] on div "Liquid" at bounding box center [993, 442] width 445 height 43
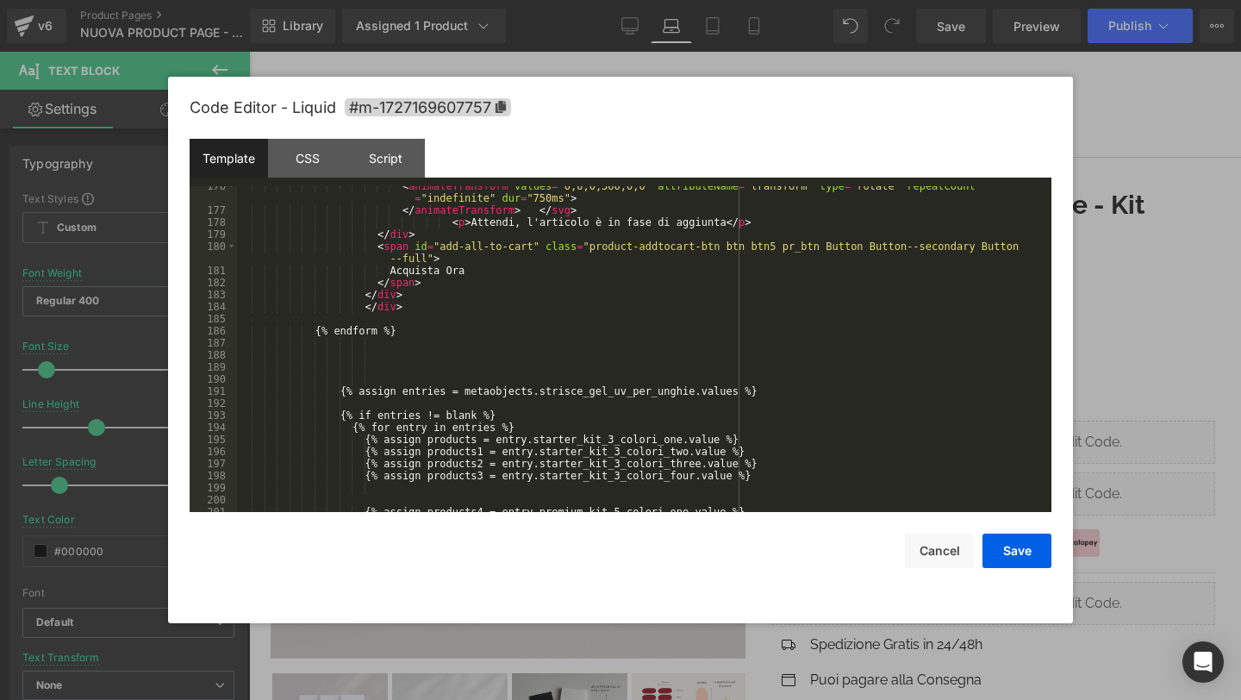
scroll to position [2408, 0]
drag, startPoint x: 398, startPoint y: 269, endPoint x: 471, endPoint y: 265, distance: 73.4
click at [471, 265] on div "< animateTransform values = "0,0,0;360,0,0" attributeName = "transform" type = …" at bounding box center [641, 361] width 808 height 362
click at [995, 534] on button "Save" at bounding box center [1017, 551] width 69 height 34
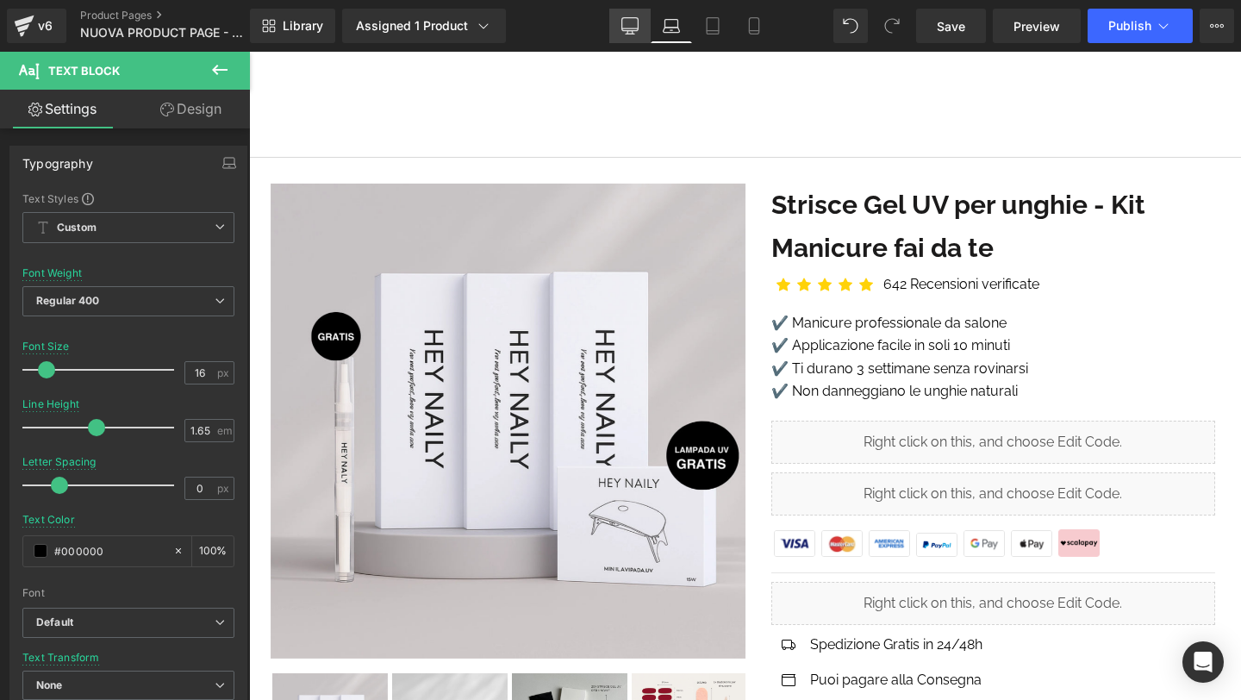
click at [626, 26] on icon at bounding box center [629, 25] width 17 height 17
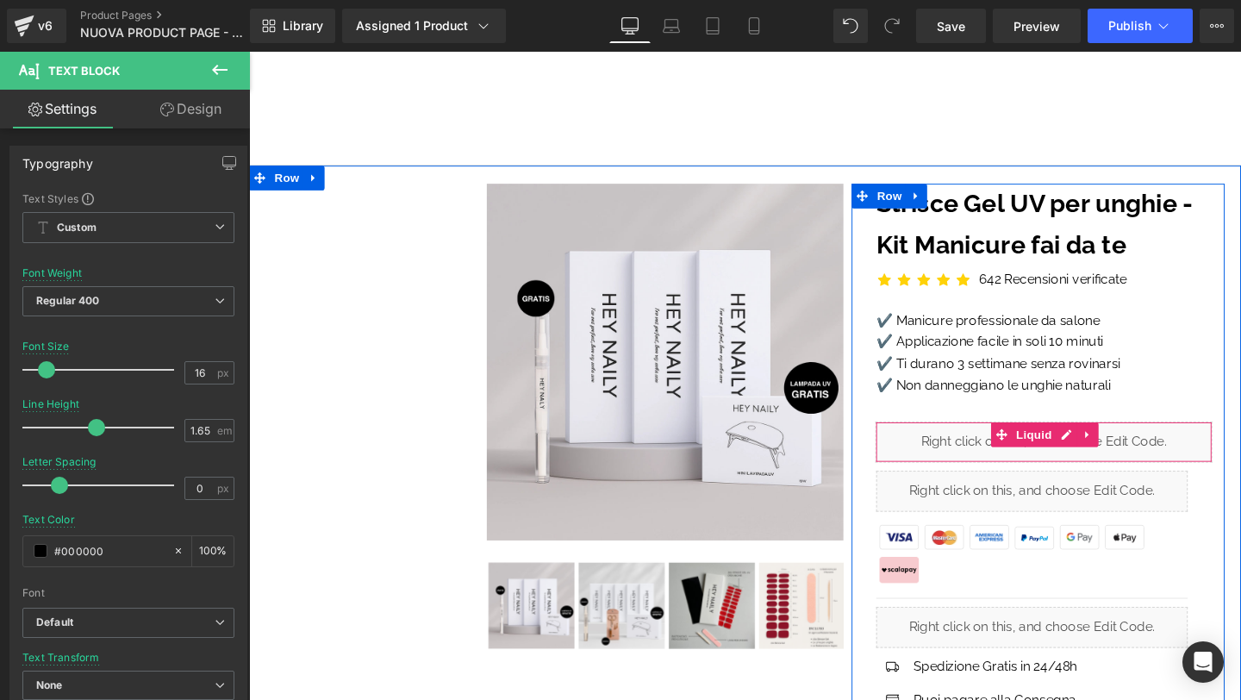
scroll to position [48, 0]
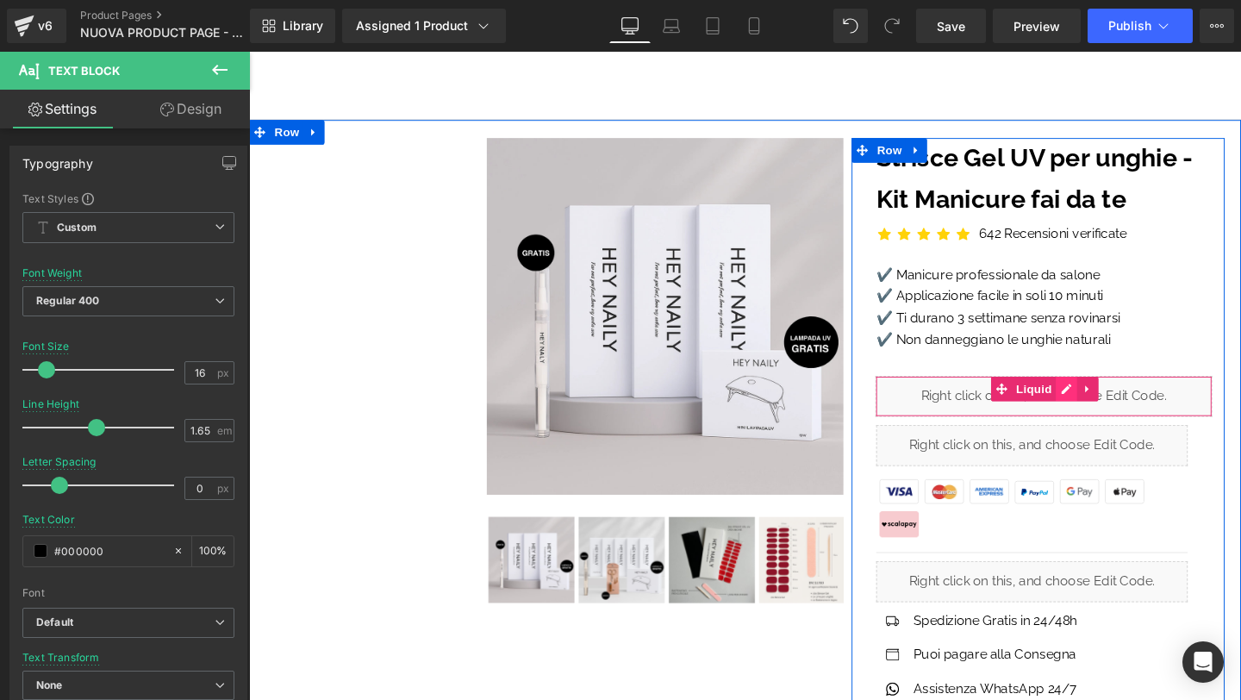
click at [1101, 414] on div "Liquid" at bounding box center [1085, 413] width 354 height 43
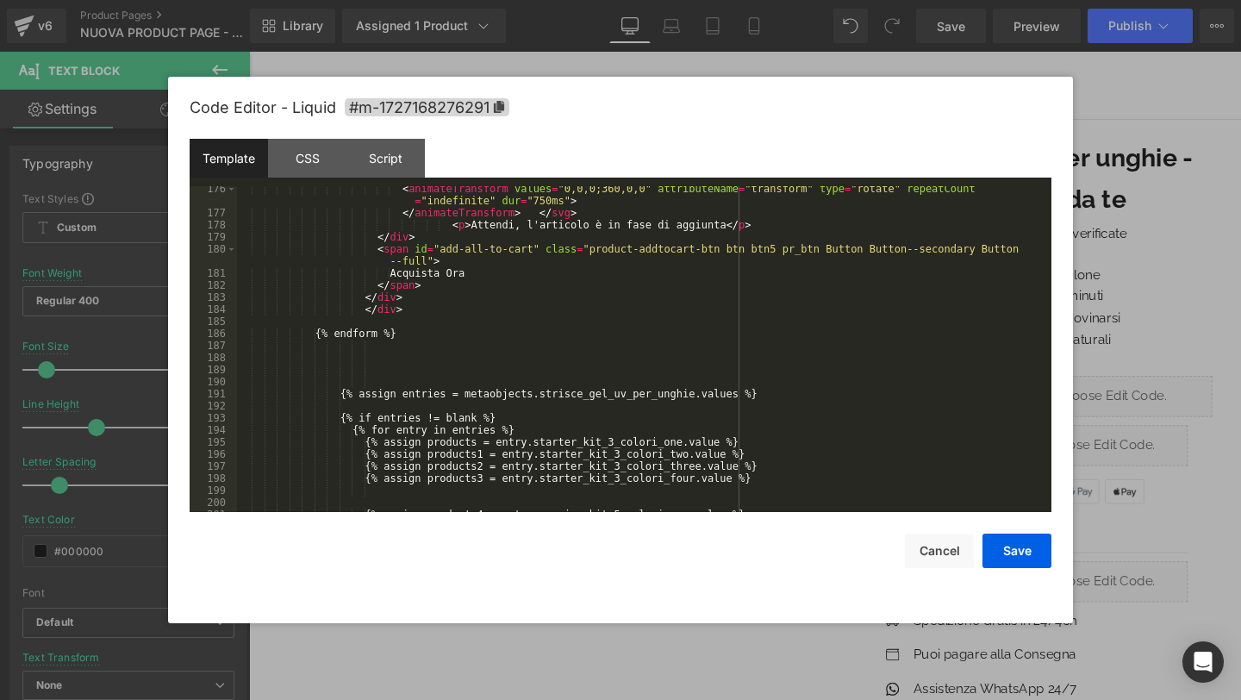
scroll to position [2417, 0]
drag, startPoint x: 396, startPoint y: 274, endPoint x: 472, endPoint y: 275, distance: 75.9
click at [472, 275] on div "< animateTransform values = "0,0,0;360,0,0" attributeName = "transform" type = …" at bounding box center [641, 364] width 808 height 362
click at [998, 544] on button "Save" at bounding box center [1017, 551] width 69 height 34
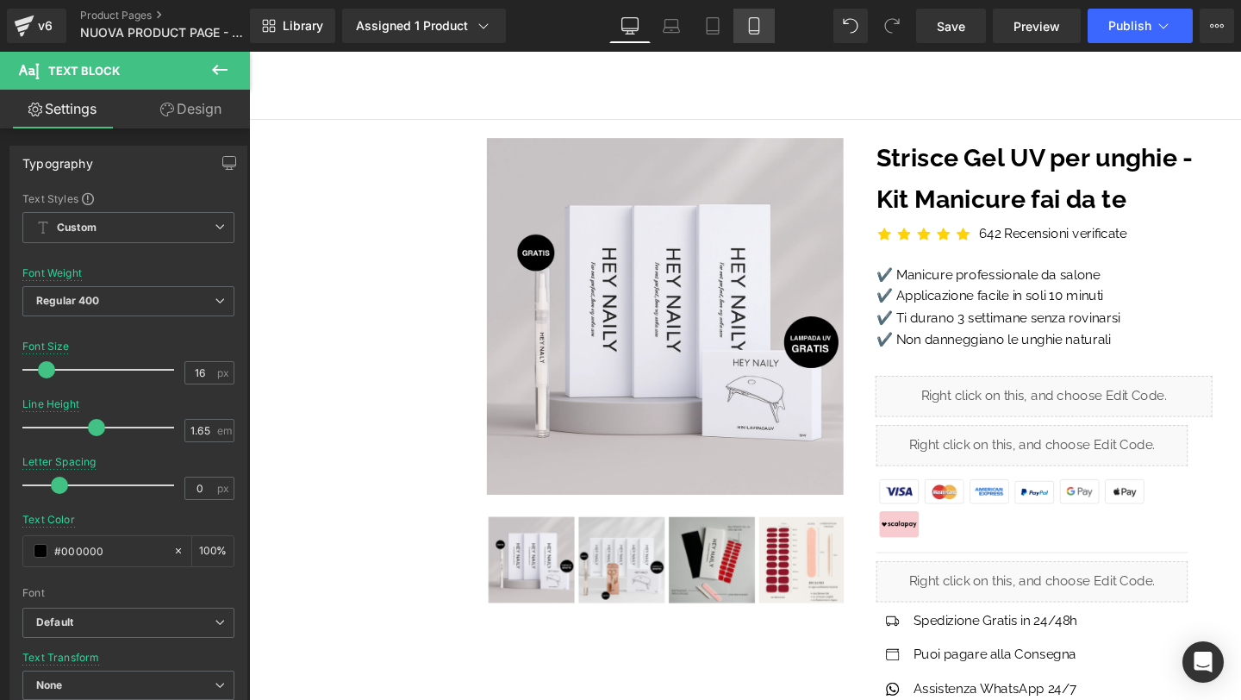
click at [766, 22] on link "Mobile" at bounding box center [753, 26] width 41 height 34
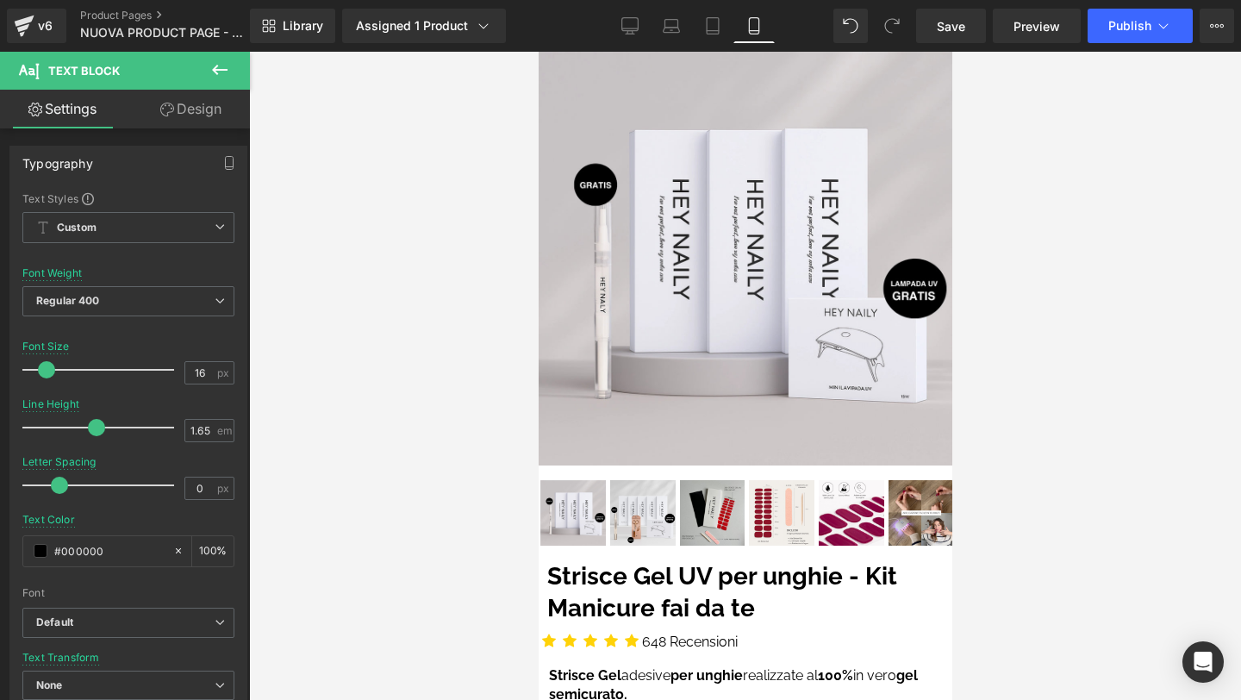
scroll to position [409, 0]
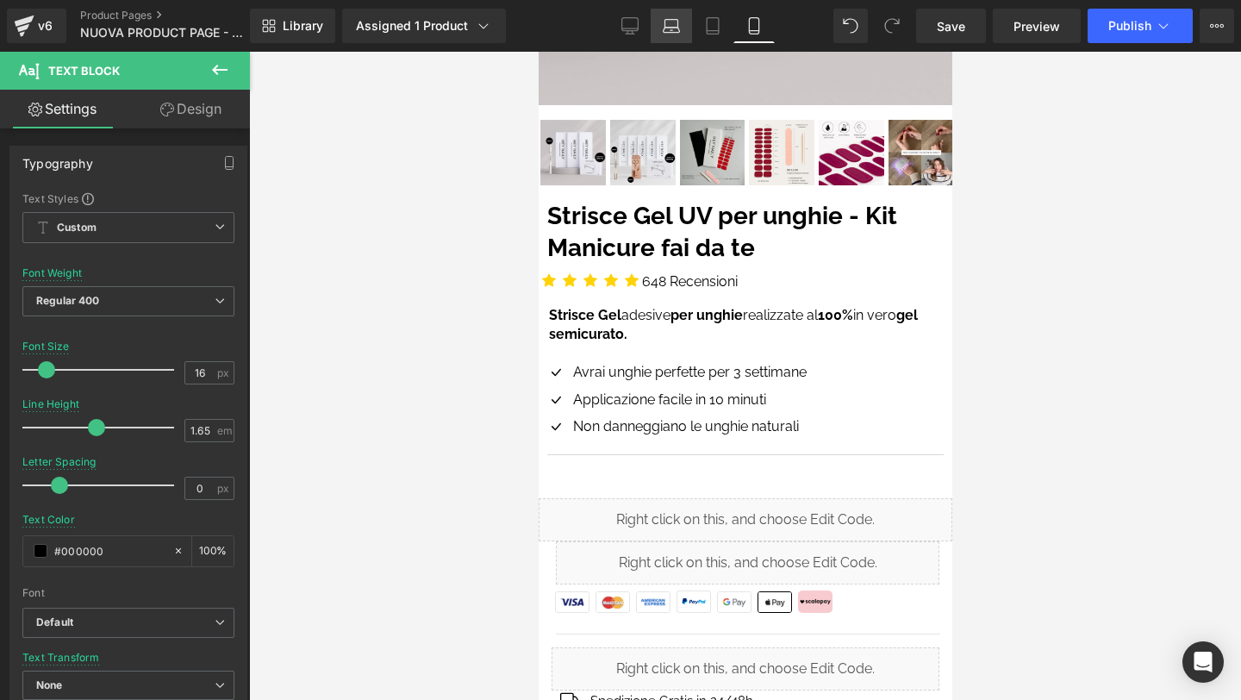
click at [680, 28] on icon at bounding box center [671, 25] width 17 height 17
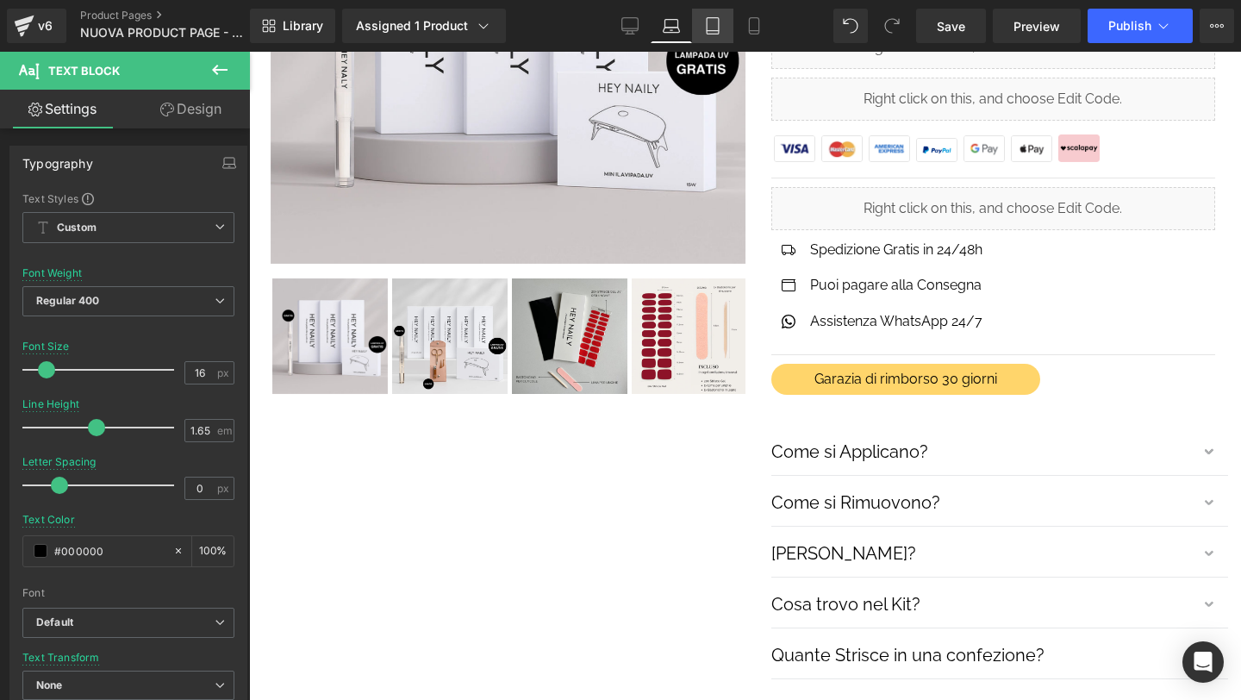
scroll to position [0, 0]
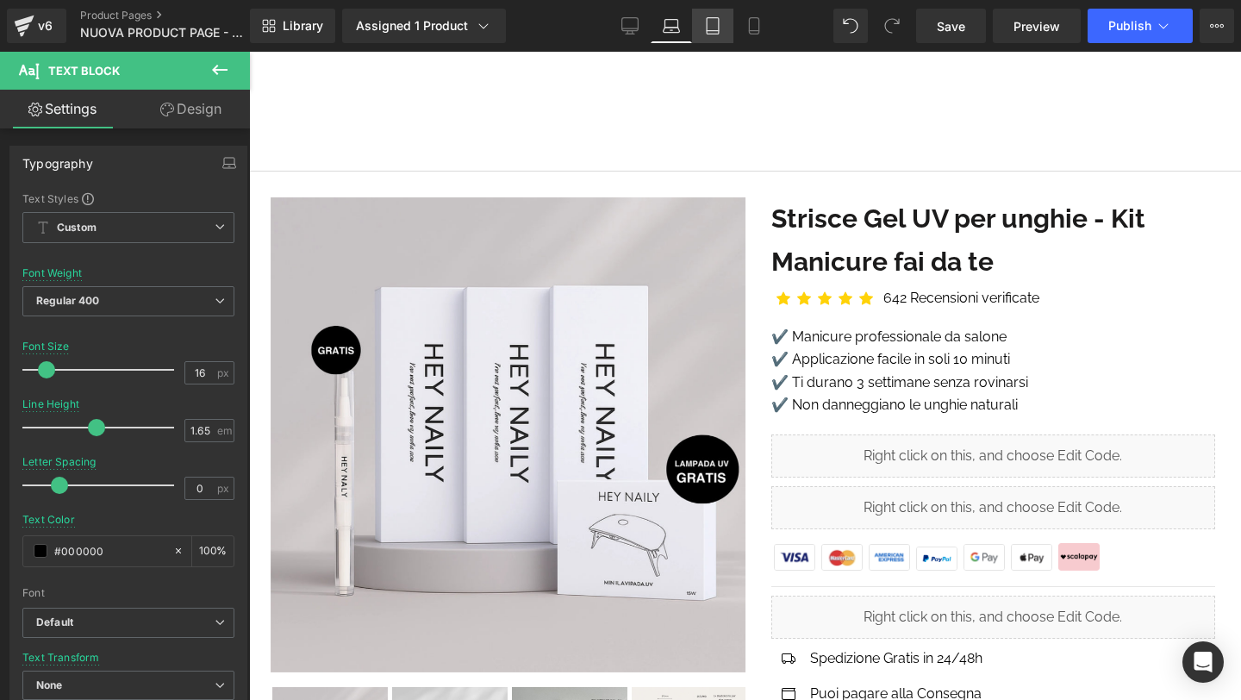
click at [707, 28] on icon at bounding box center [712, 25] width 17 height 17
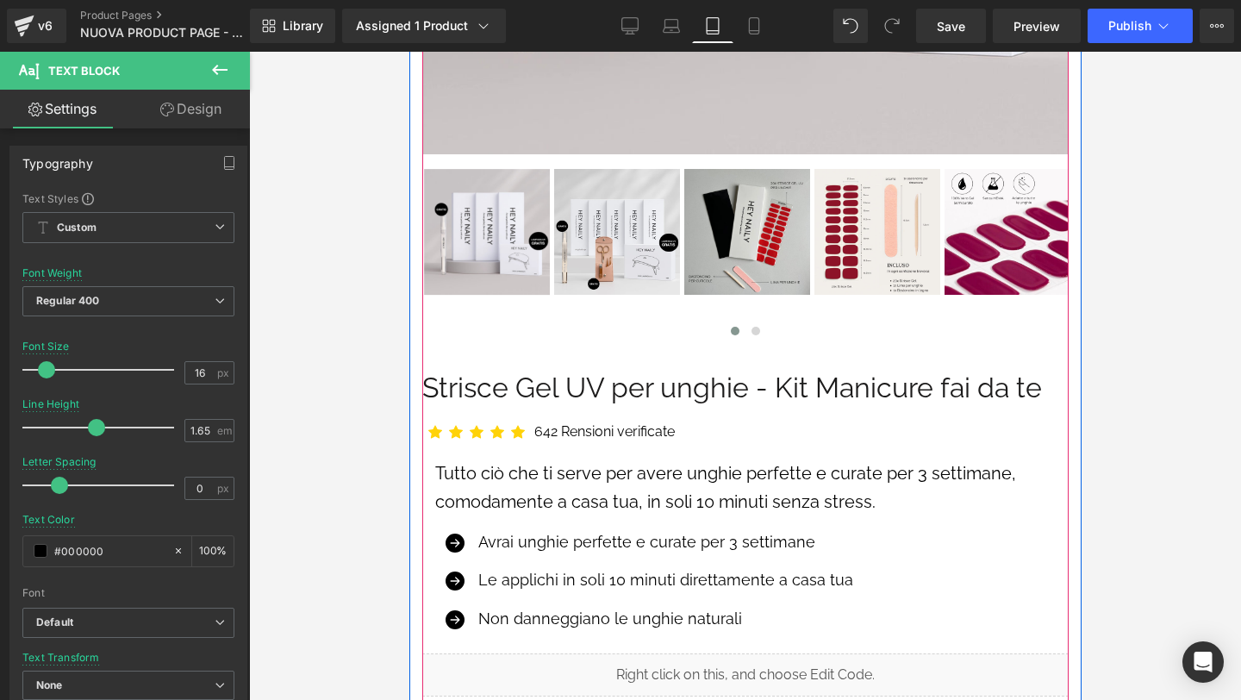
scroll to position [675, 0]
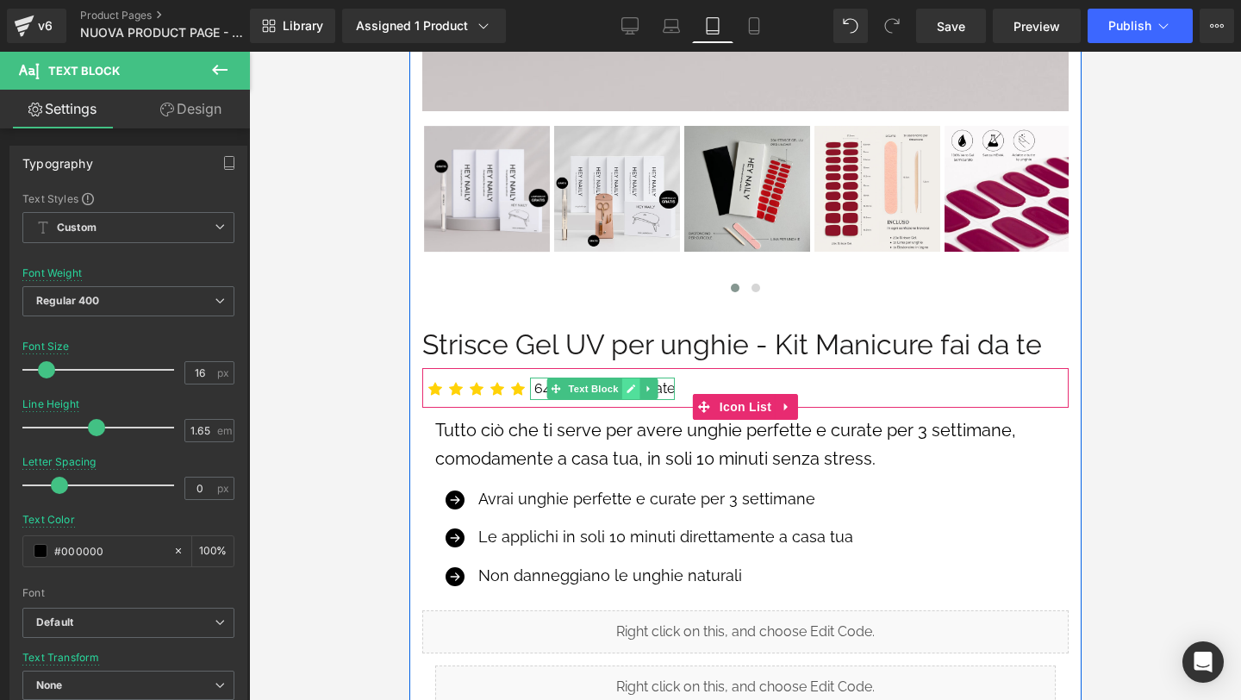
click at [633, 389] on icon at bounding box center [630, 389] width 9 height 10
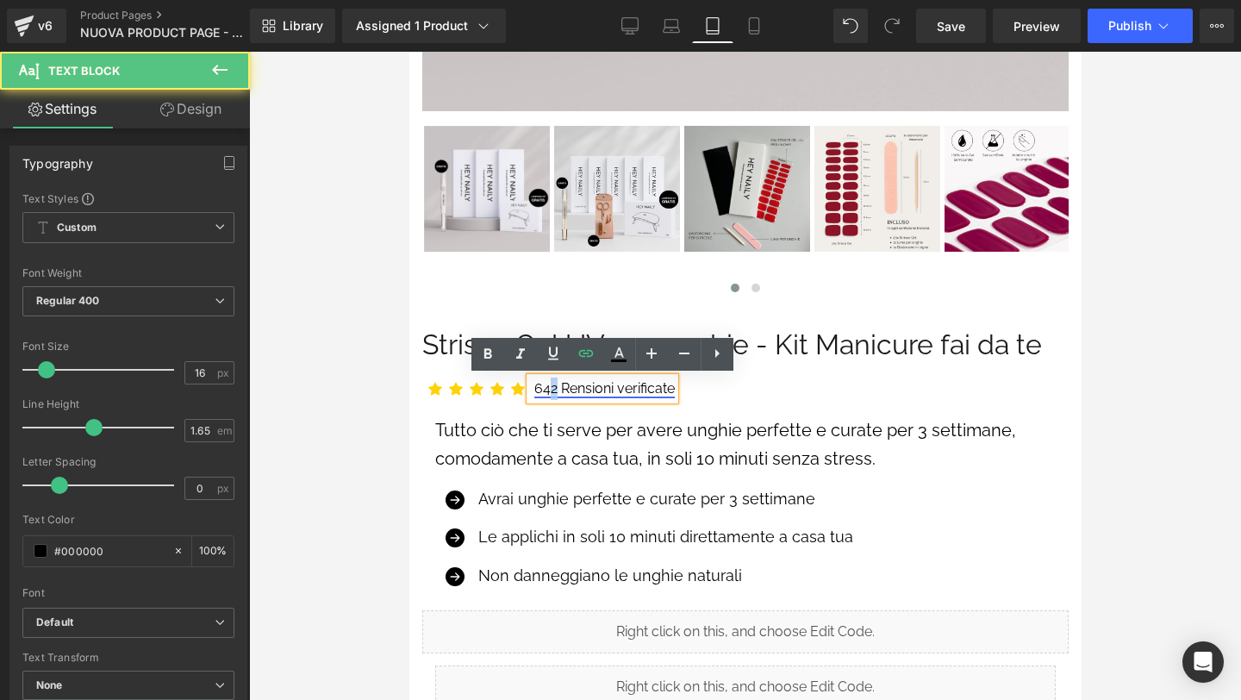
click at [551, 386] on link "642 Rensioni verificate" at bounding box center [604, 388] width 140 height 16
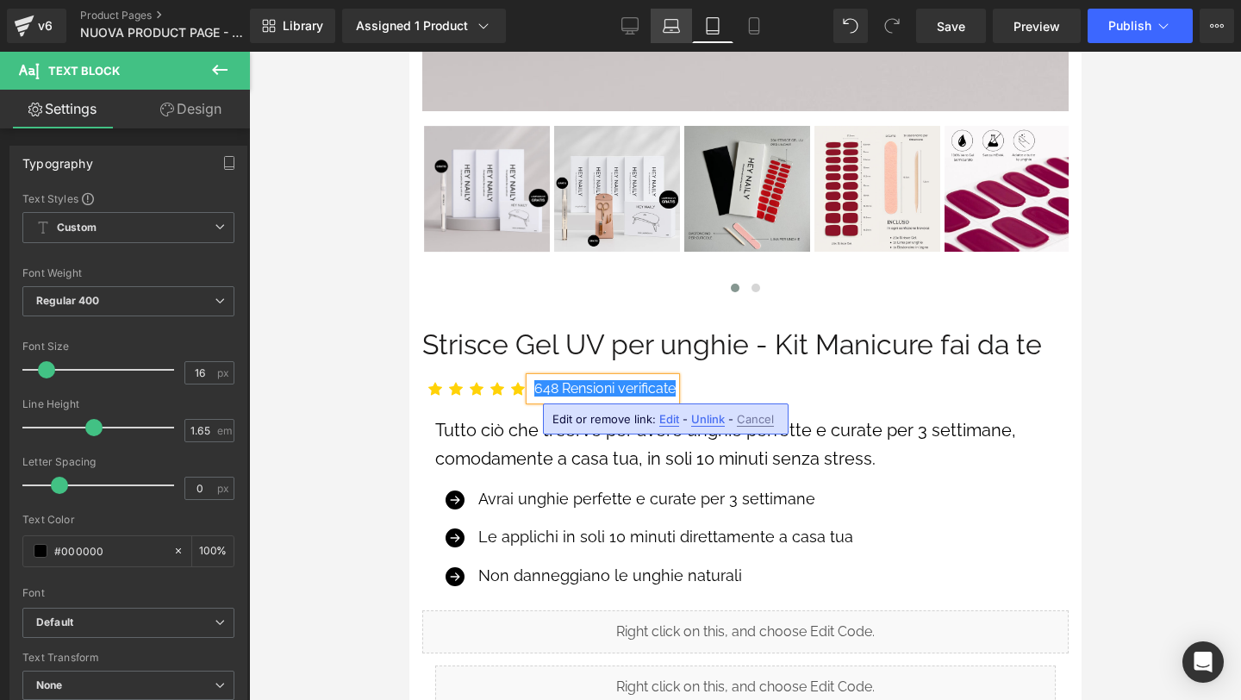
click at [666, 20] on icon at bounding box center [671, 24] width 13 height 8
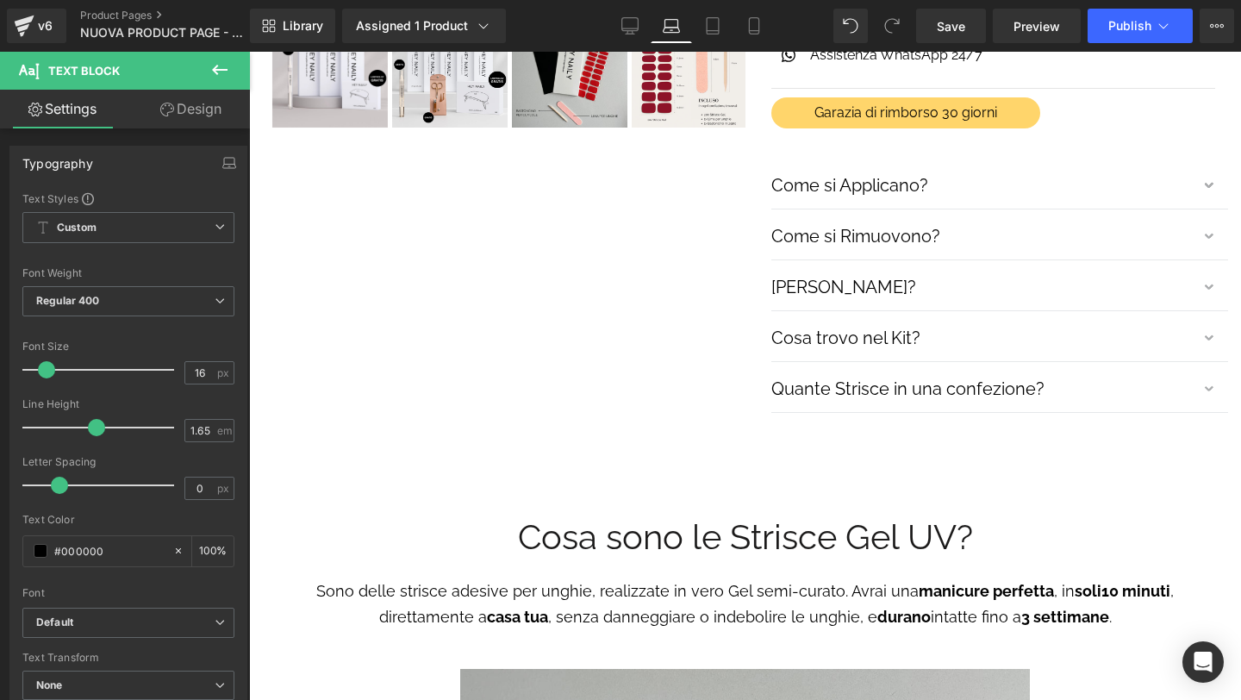
scroll to position [0, 0]
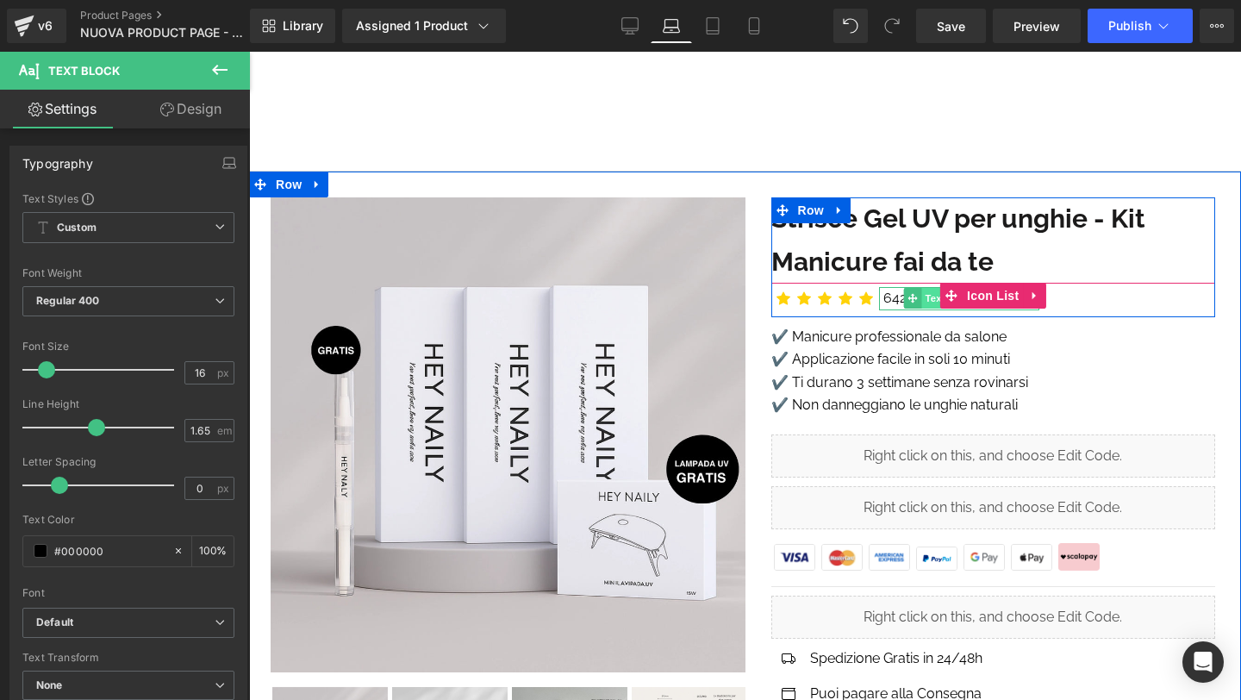
click at [929, 299] on span "Text Block" at bounding box center [949, 298] width 57 height 21
click at [880, 293] on div at bounding box center [881, 298] width 4 height 22
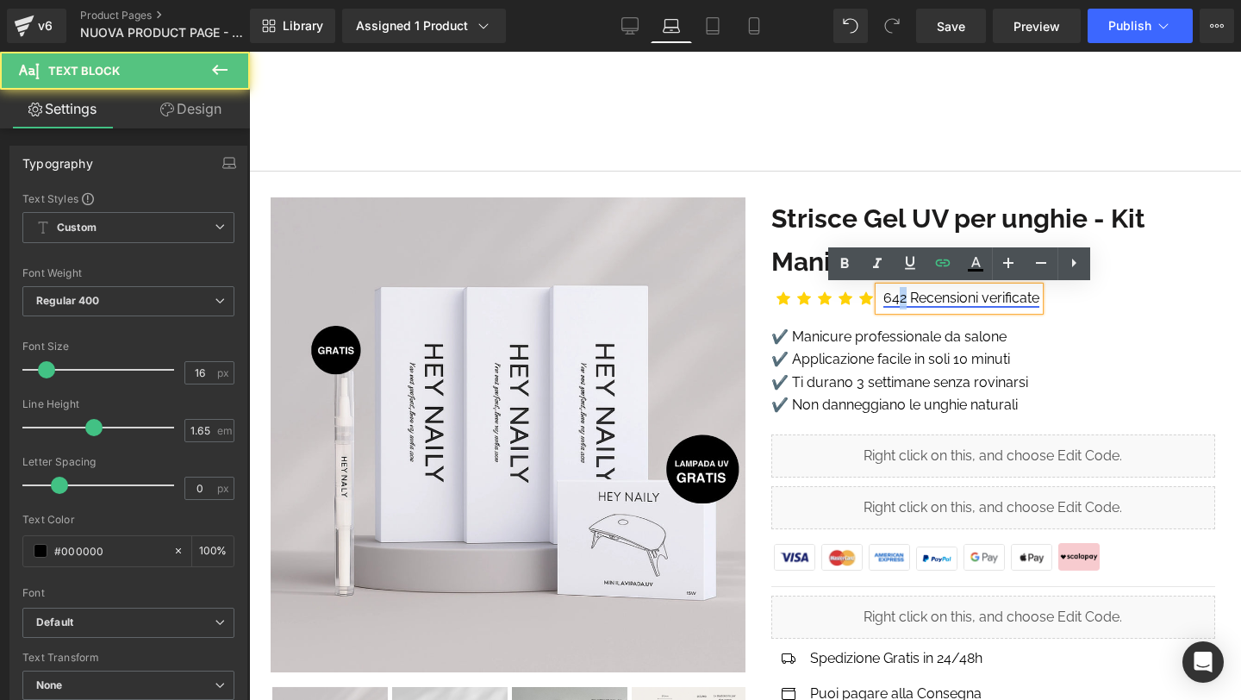
click at [901, 297] on link "642 Recensioni verificate" at bounding box center [961, 298] width 156 height 16
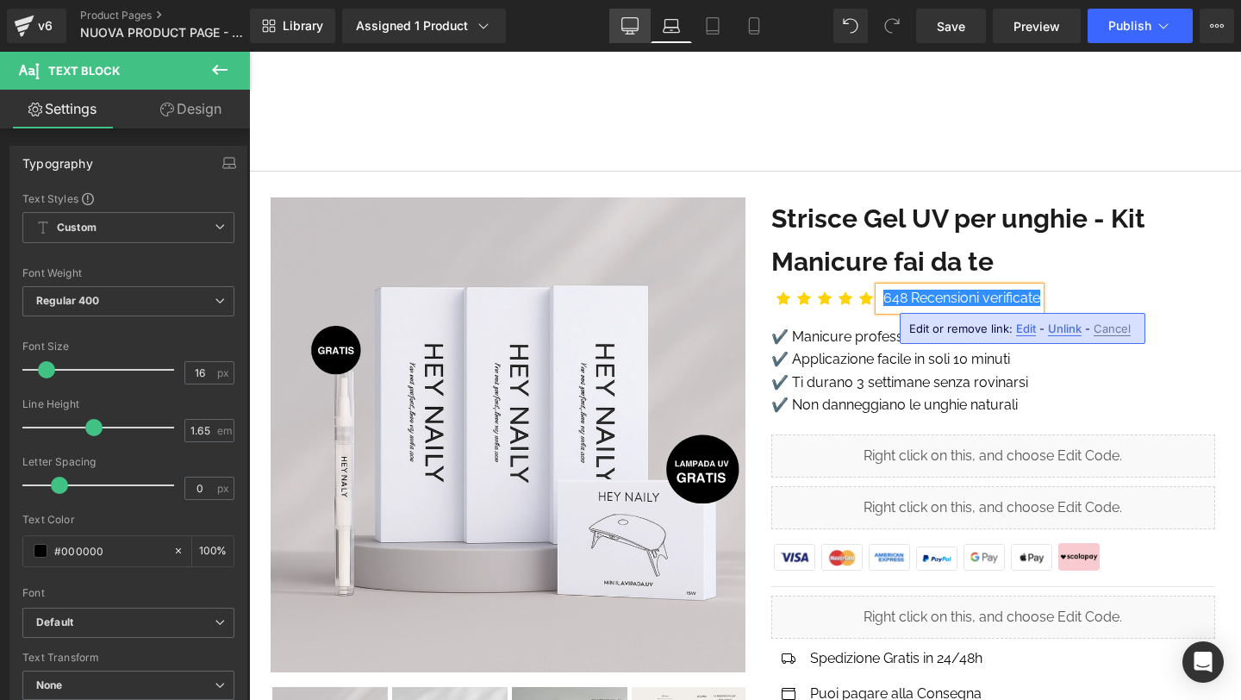
click at [640, 29] on link "Desktop" at bounding box center [629, 26] width 41 height 34
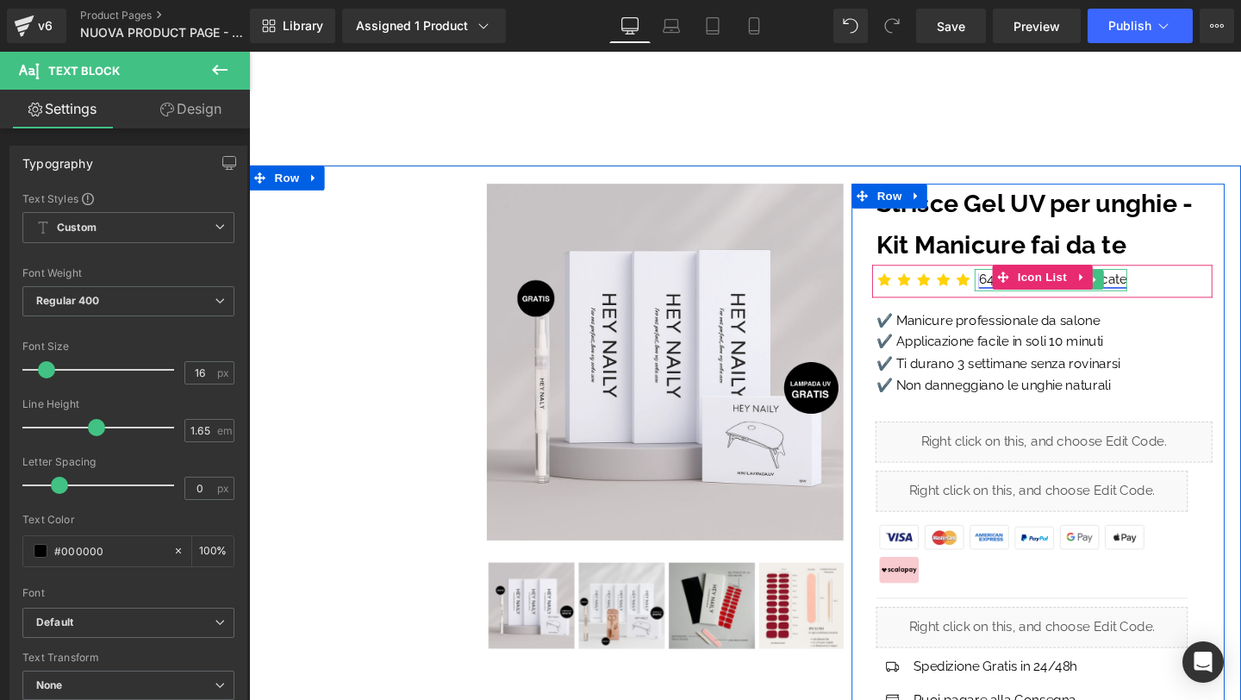
click at [1017, 290] on link "642 Recensioni verificate" at bounding box center [1094, 291] width 156 height 16
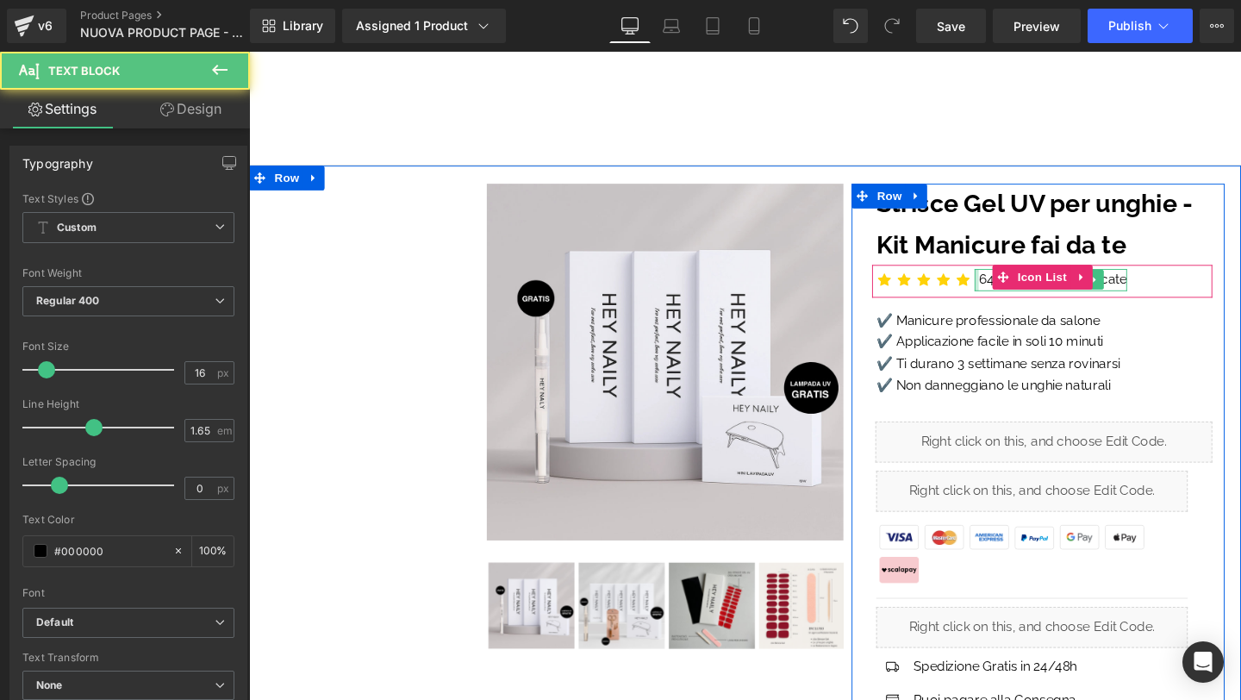
click at [1014, 288] on div at bounding box center [1014, 291] width 4 height 22
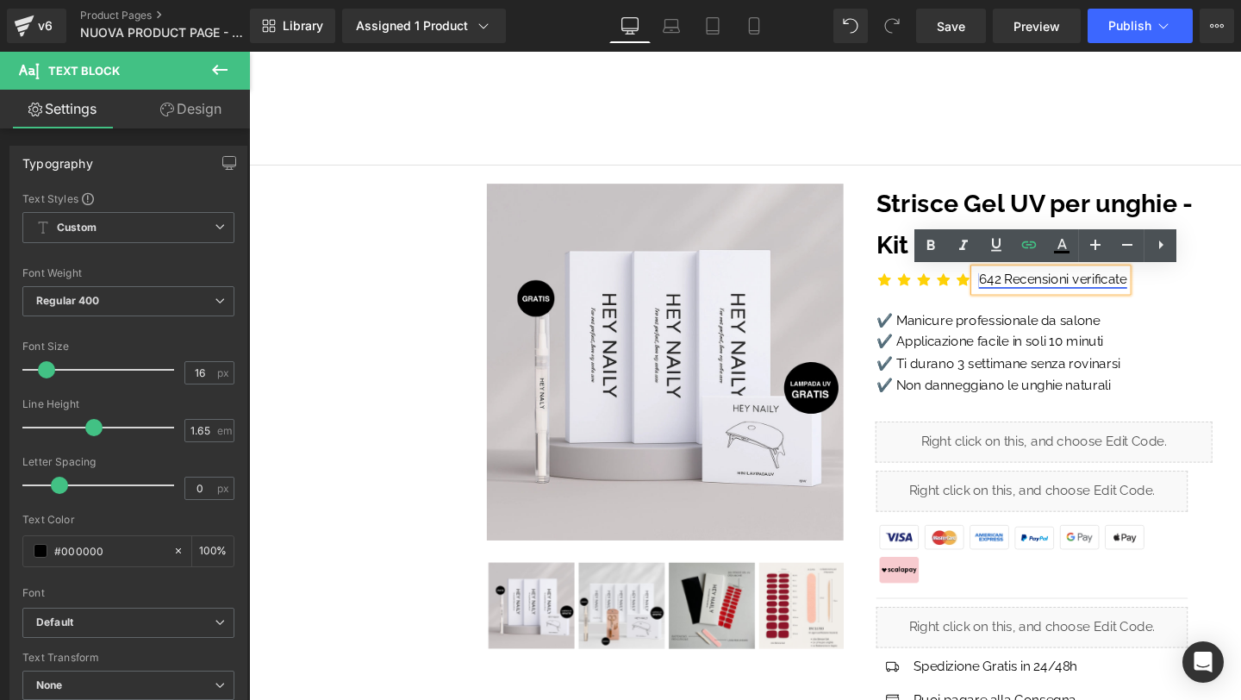
click at [1040, 288] on link "642 Recensioni verificate" at bounding box center [1094, 291] width 156 height 16
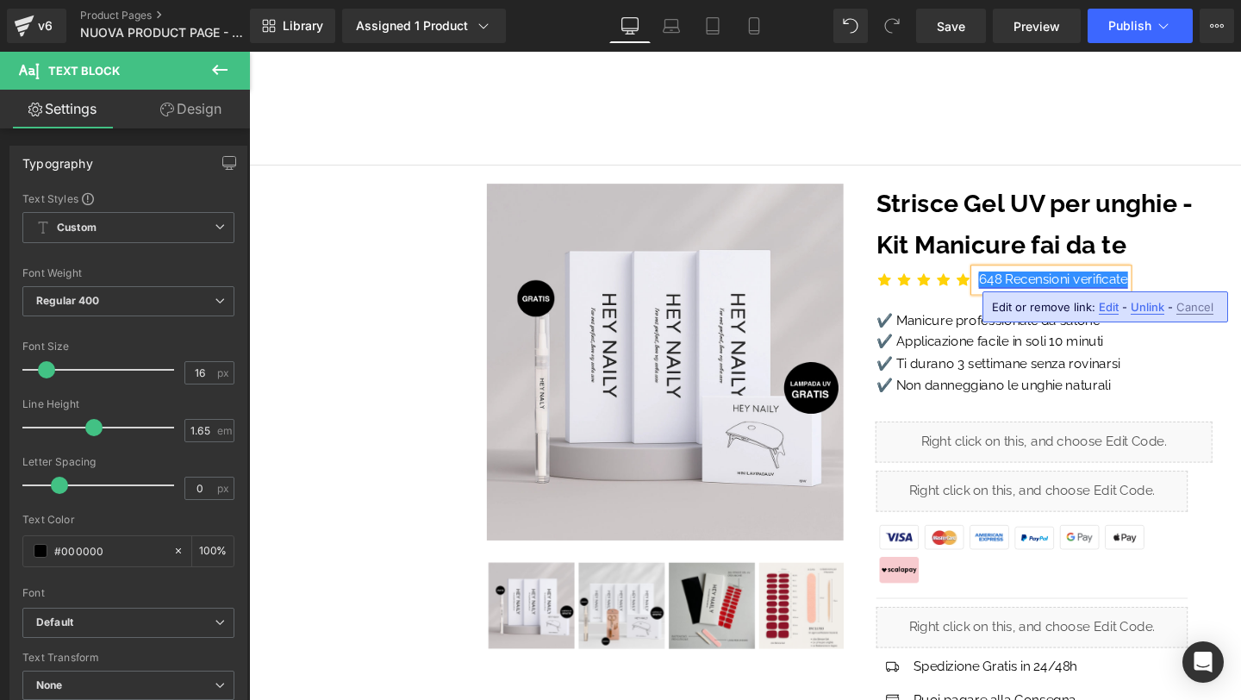
click at [1023, 287] on link "648 Recensioni verificate" at bounding box center [1094, 291] width 157 height 16
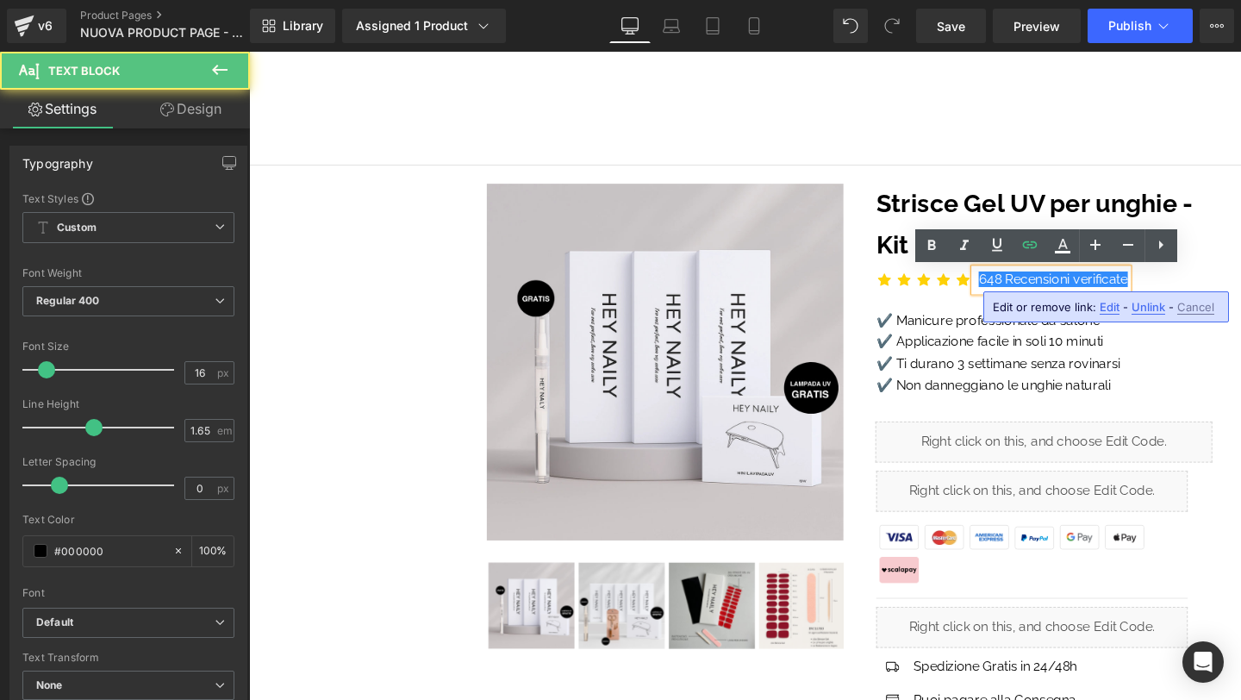
click at [995, 350] on p "✔️ Applicazione facile in soli 10 minuti" at bounding box center [1084, 357] width 353 height 22
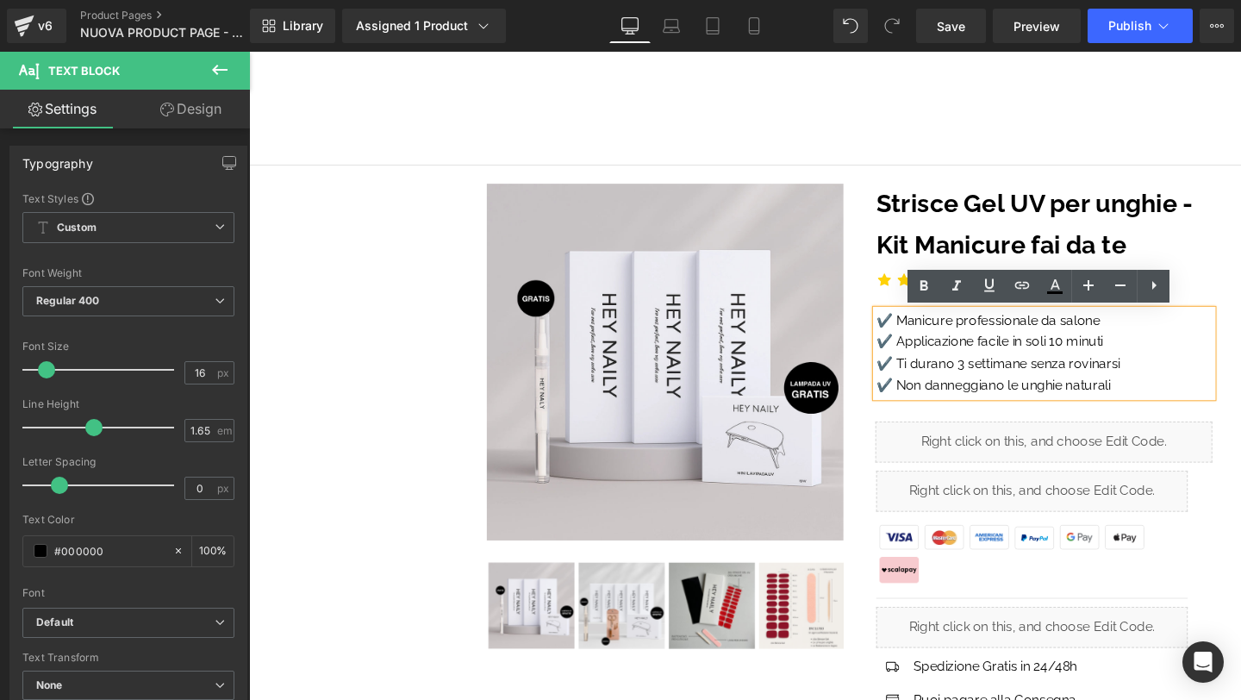
click at [1209, 134] on div "Home Home Starter Kit Starter Kit Rifornimento Colori Rifornimento Colori Acces…" at bounding box center [770, 112] width 1043 height 120
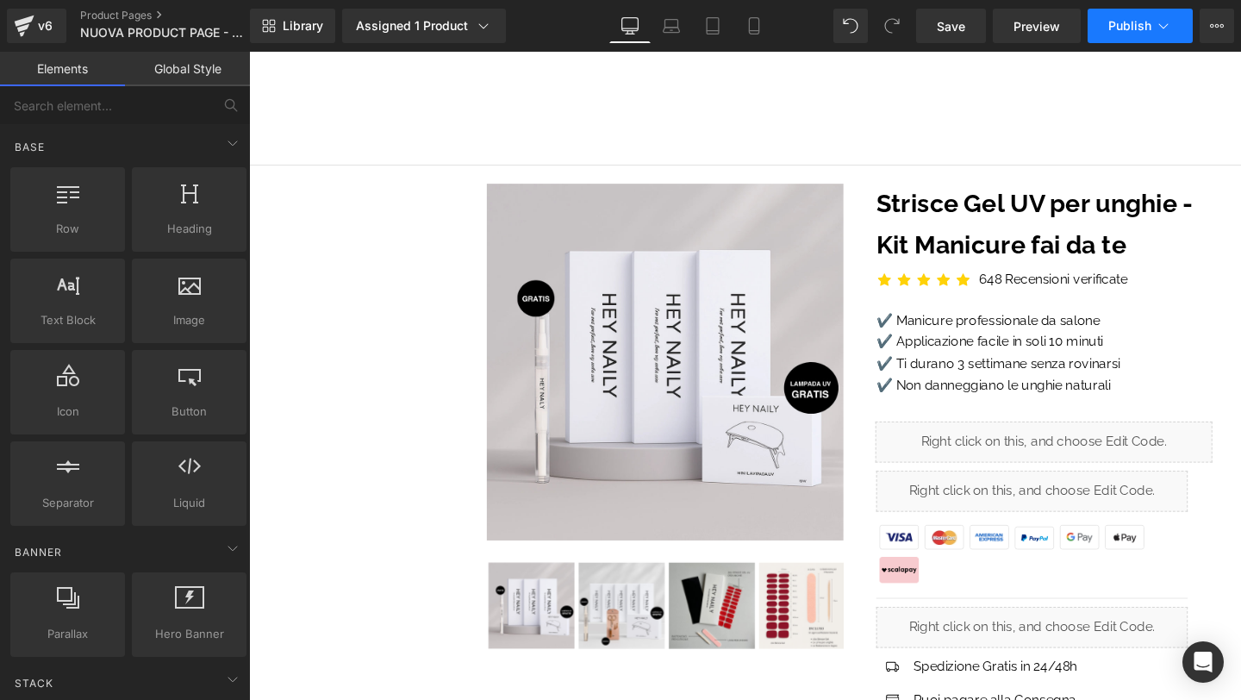
click at [1131, 20] on span "Publish" at bounding box center [1129, 26] width 43 height 14
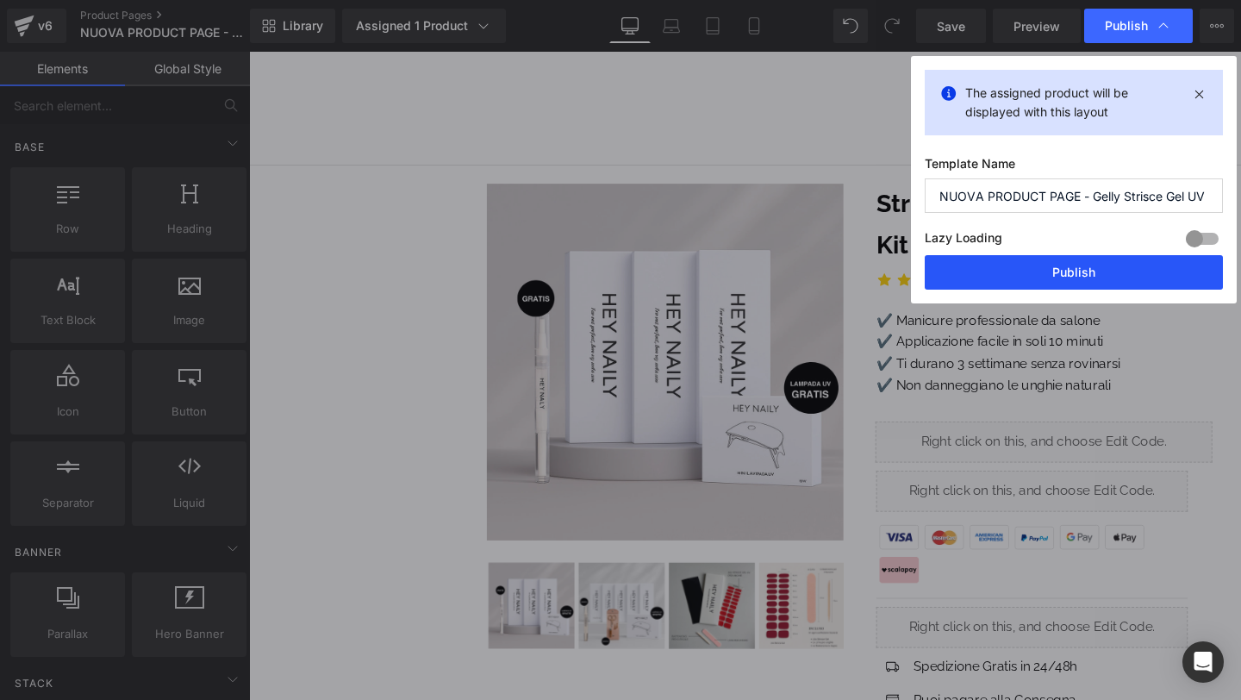
click at [1089, 282] on button "Publish" at bounding box center [1074, 272] width 298 height 34
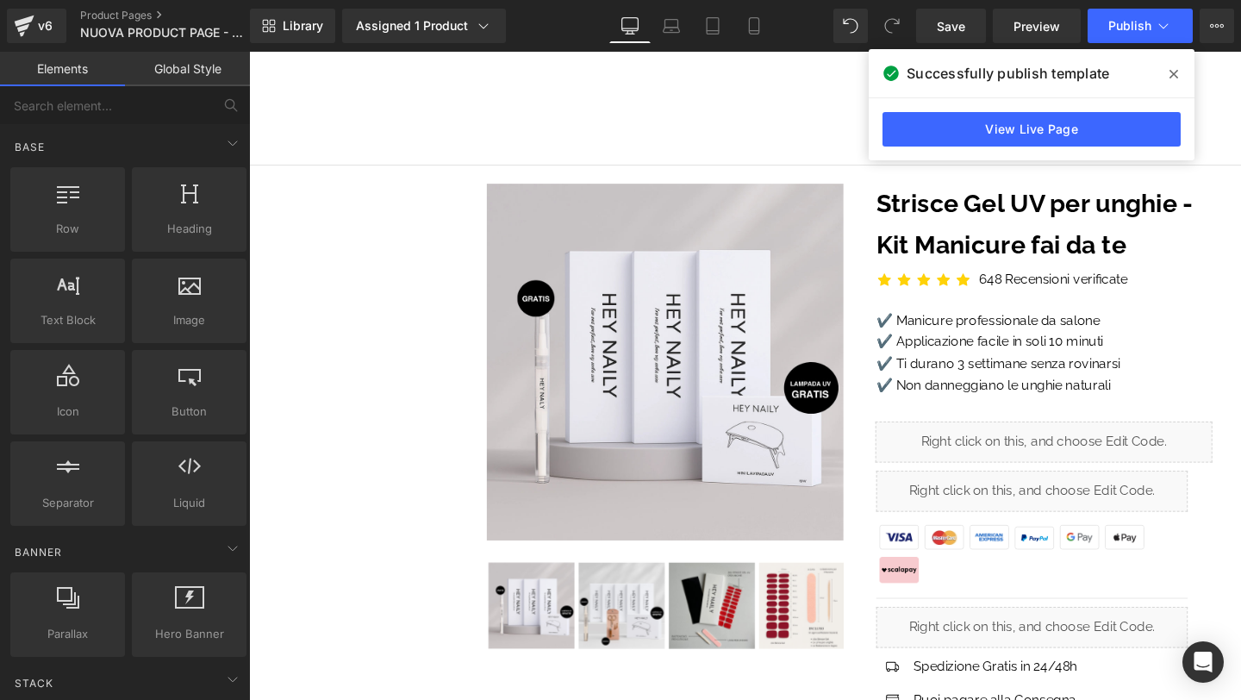
click at [1182, 70] on span at bounding box center [1174, 74] width 28 height 28
